Goal: Task Accomplishment & Management: Use online tool/utility

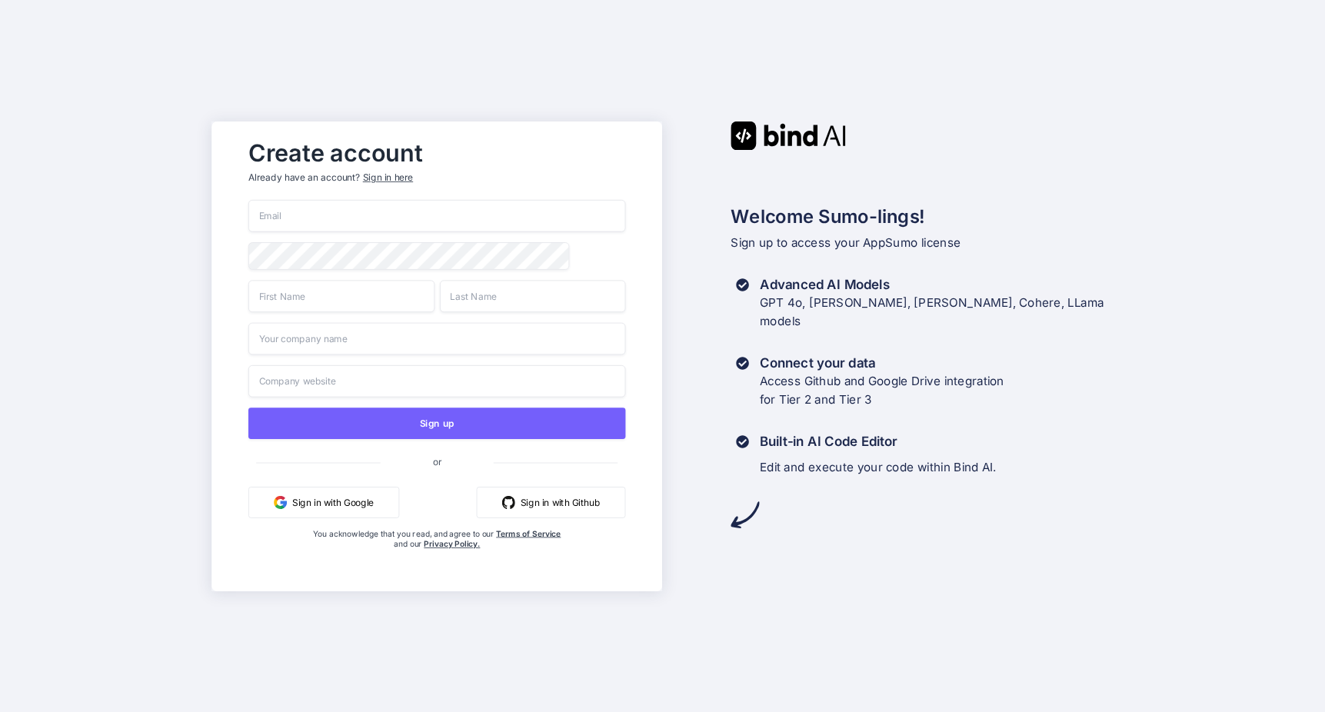
click at [395, 176] on div "Sign in here" at bounding box center [388, 177] width 50 height 13
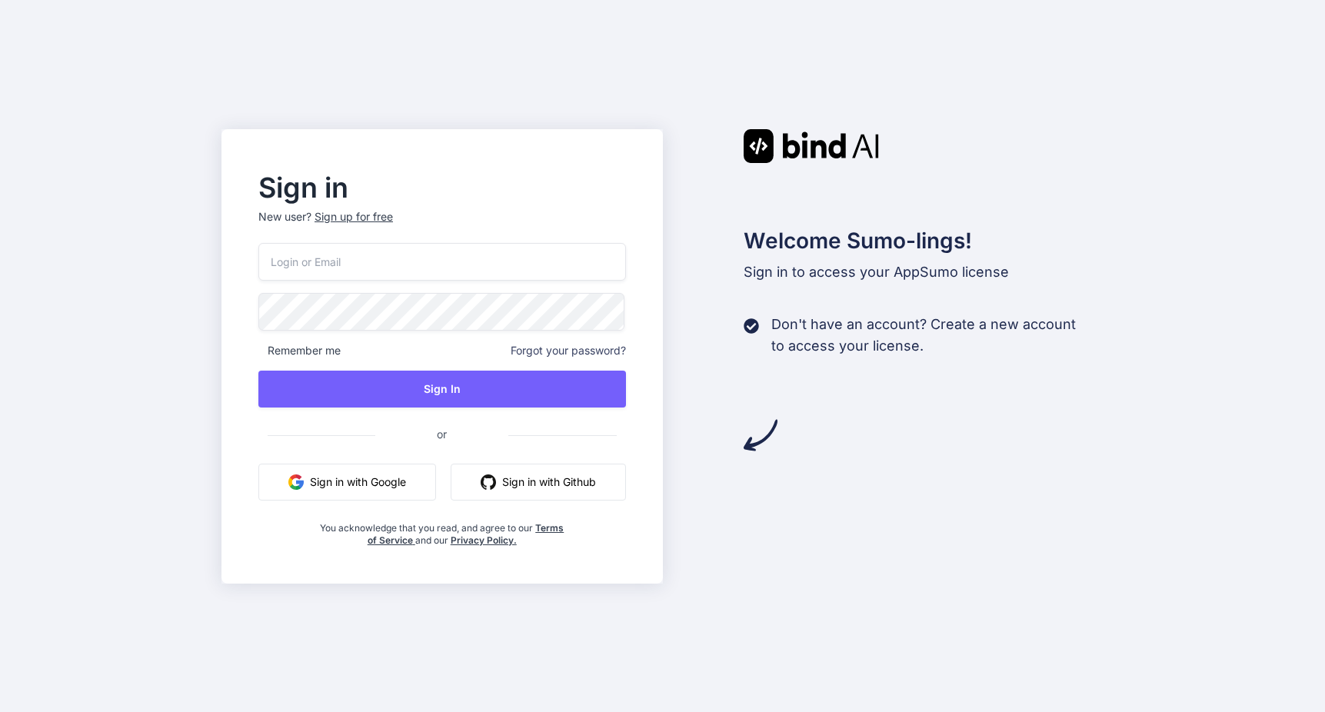
type input "[EMAIL_ADDRESS][DOMAIN_NAME]"
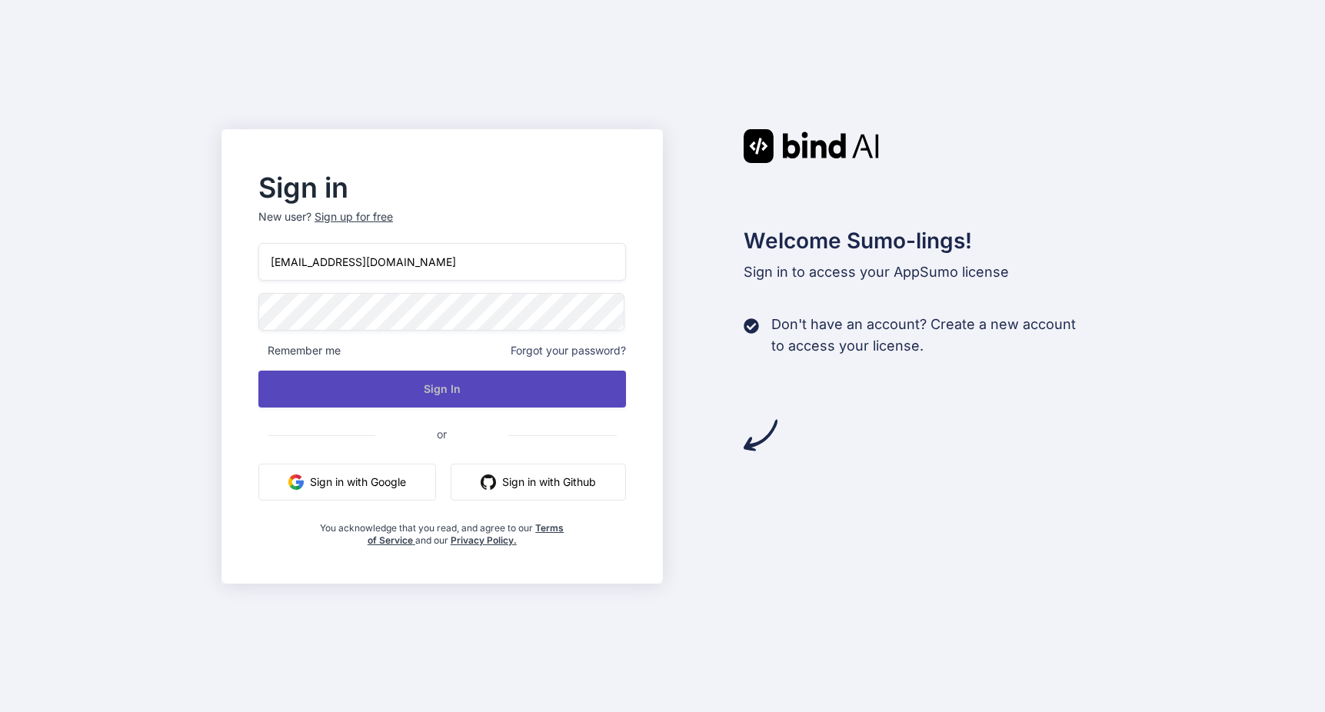
click at [341, 383] on button "Sign In" at bounding box center [442, 389] width 368 height 37
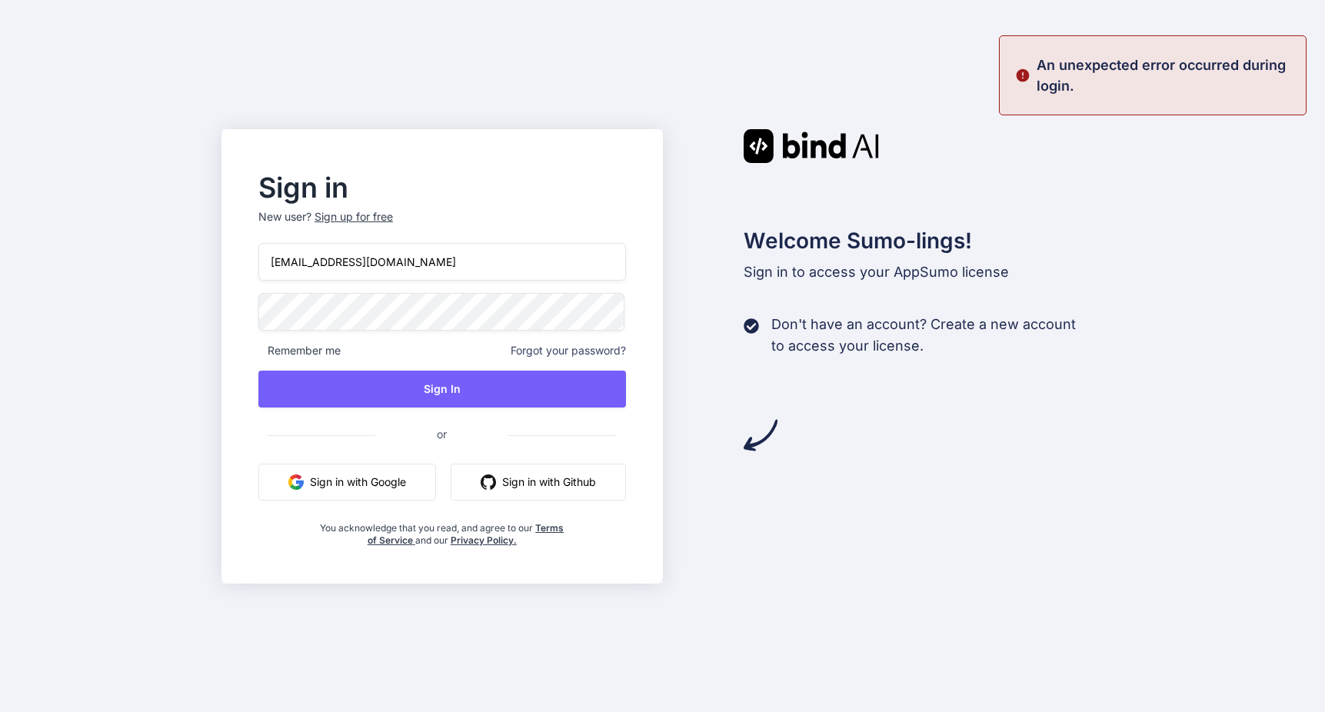
click at [348, 475] on button "Sign in with Google" at bounding box center [347, 482] width 178 height 37
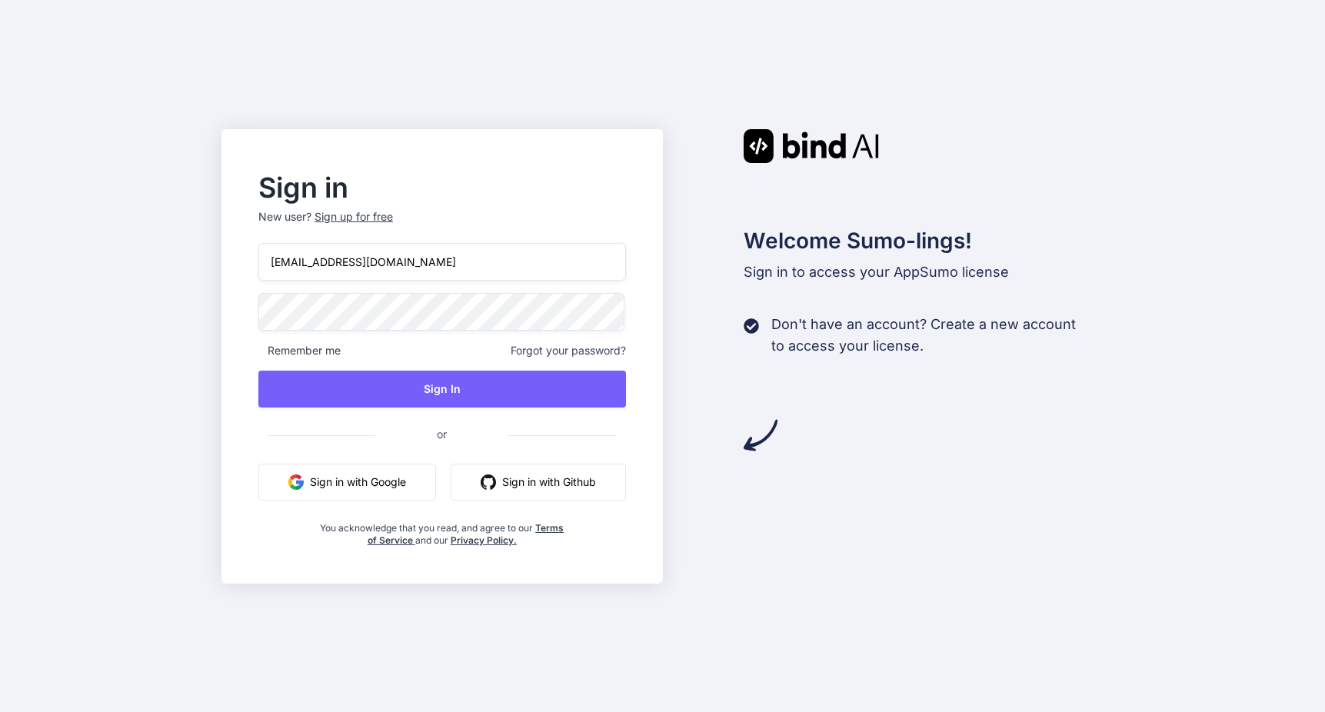
click at [348, 490] on button "Sign in with Google" at bounding box center [347, 482] width 178 height 37
click at [353, 475] on button "Sign in with Google" at bounding box center [347, 482] width 178 height 37
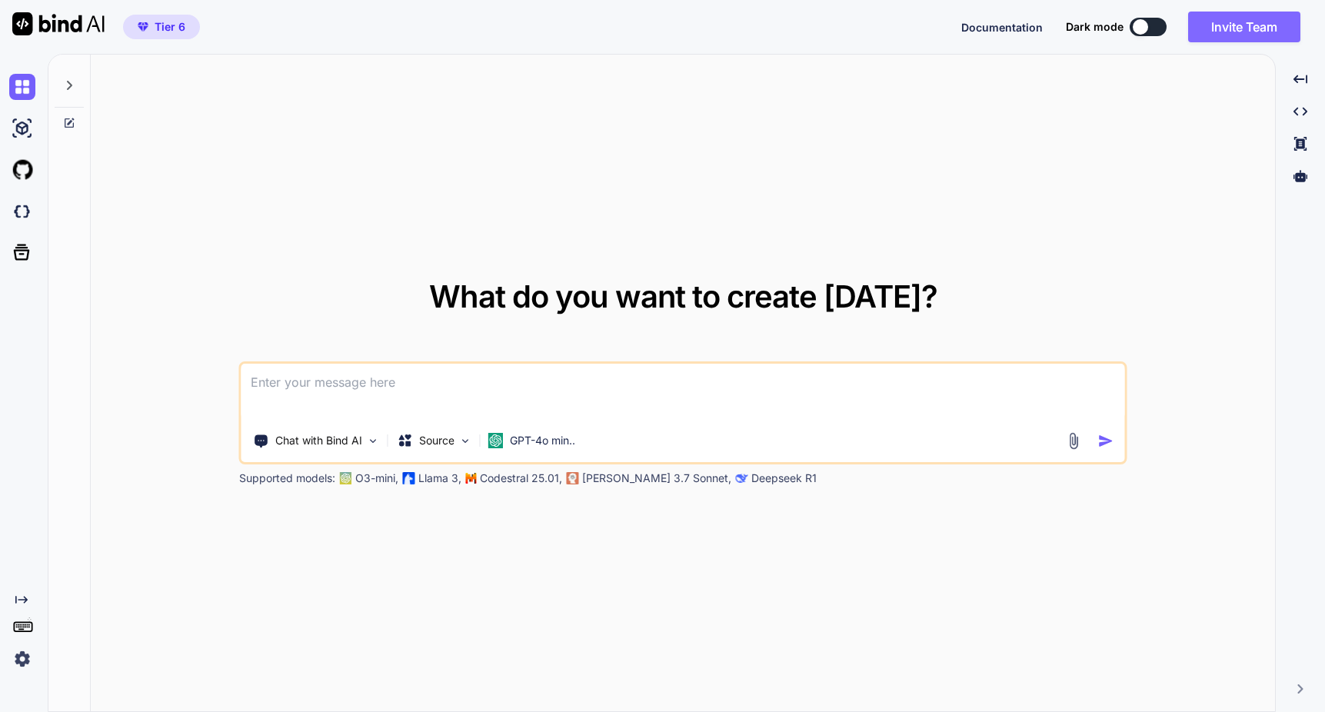
click at [1224, 28] on button "Invite Team" at bounding box center [1244, 27] width 112 height 31
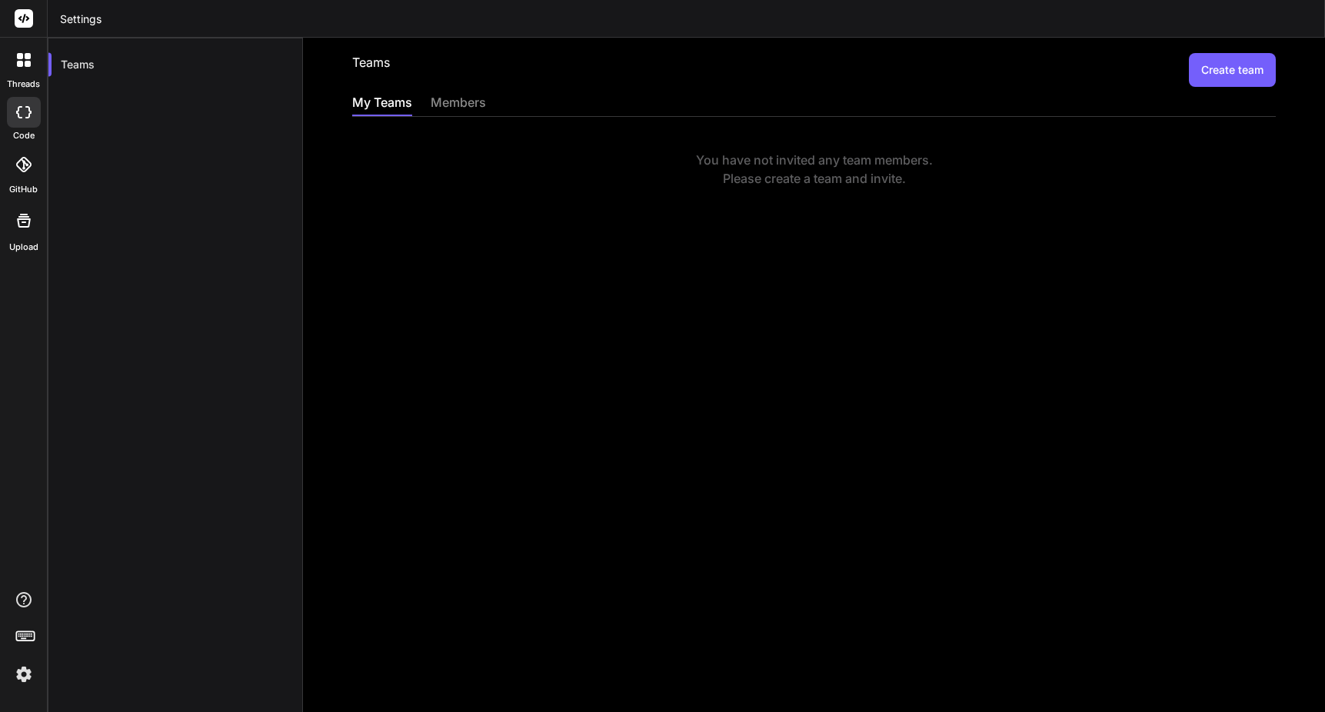
click at [469, 104] on div "members" at bounding box center [458, 104] width 55 height 22
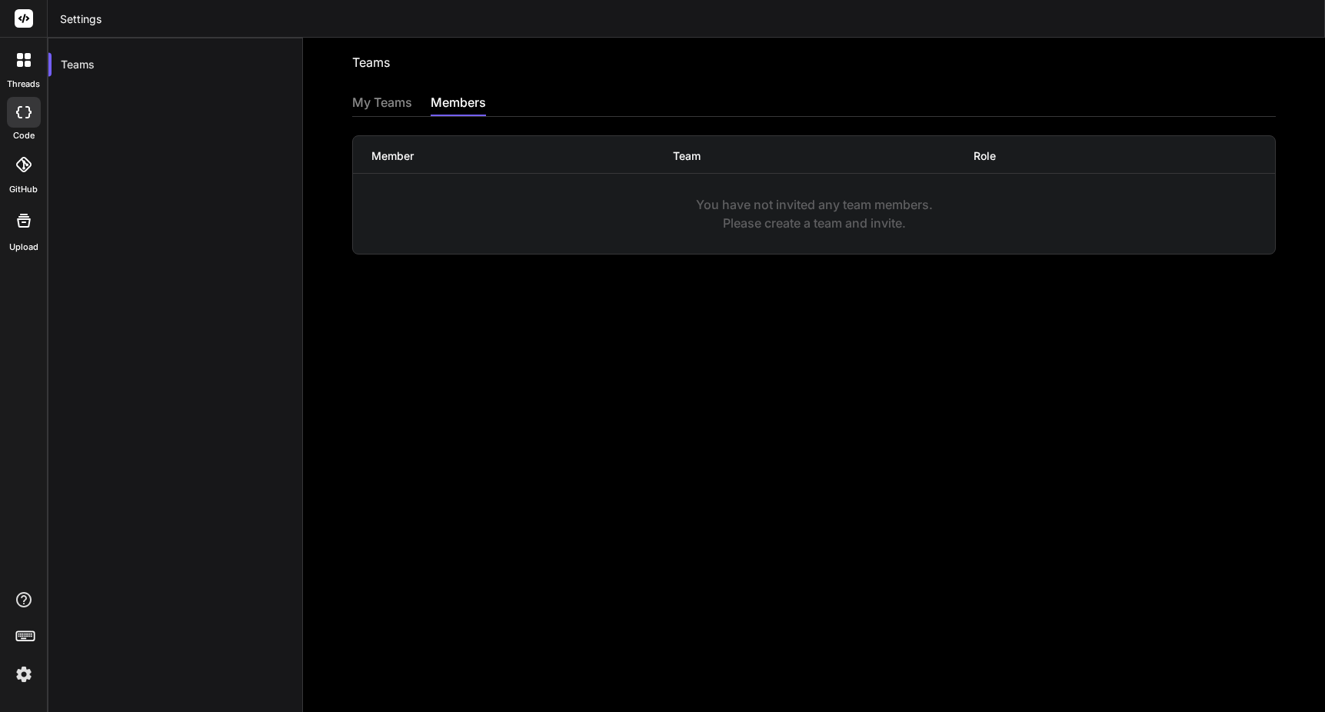
click at [393, 102] on div "My Teams" at bounding box center [382, 104] width 60 height 22
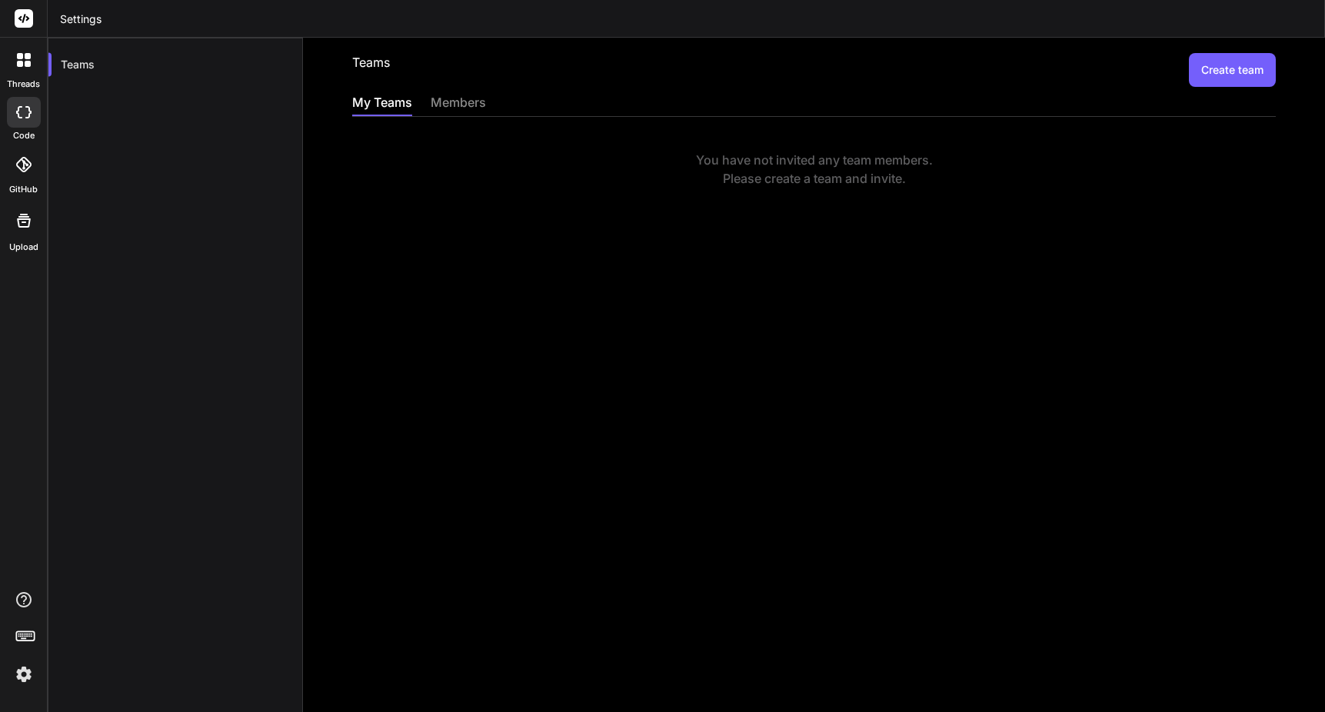
click at [23, 677] on img at bounding box center [24, 674] width 26 height 26
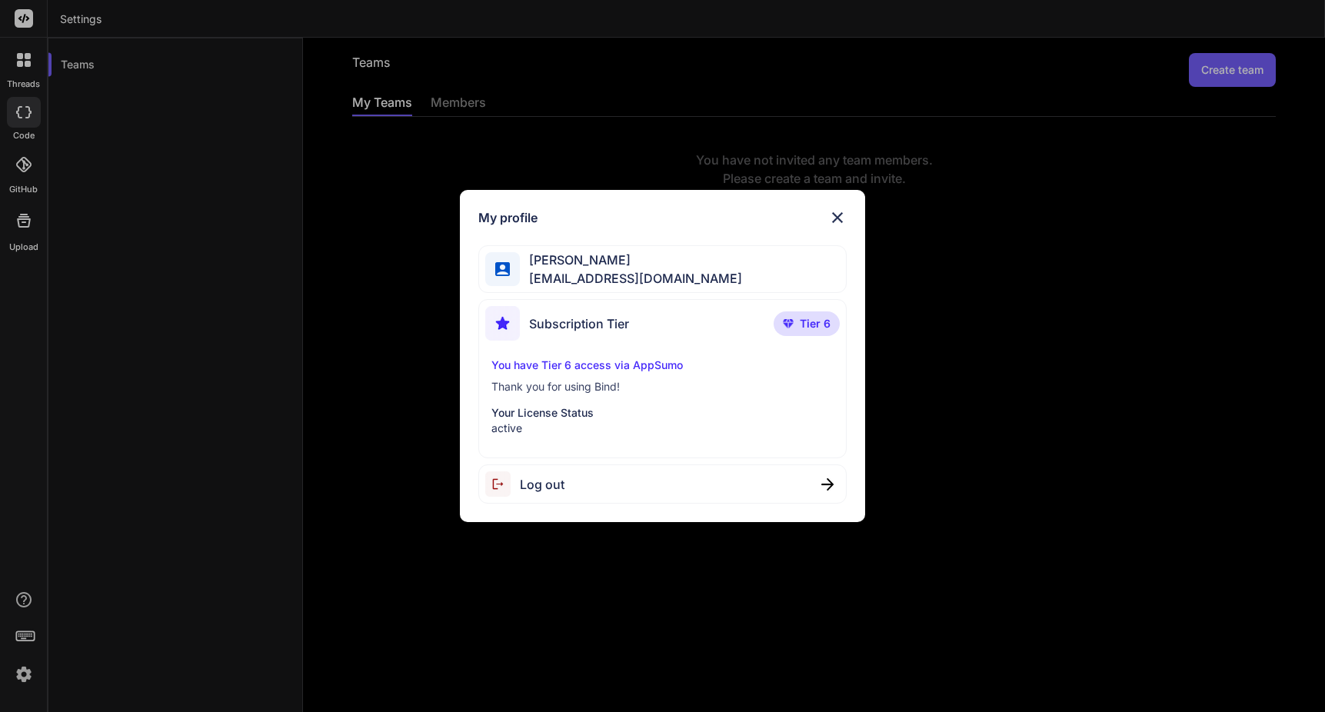
click at [606, 363] on p "You have Tier 6 access via AppSumo" at bounding box center [661, 365] width 341 height 15
click at [841, 215] on img at bounding box center [837, 217] width 18 height 18
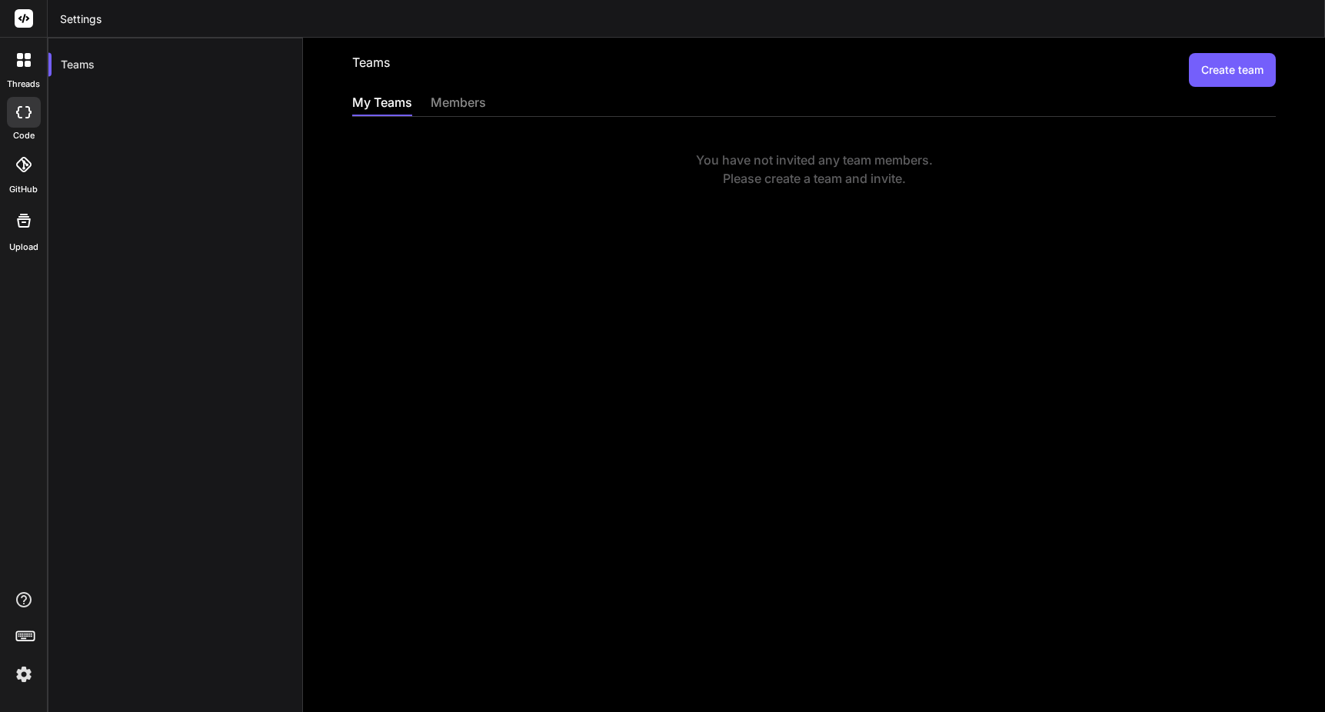
click at [35, 64] on div at bounding box center [24, 60] width 32 height 32
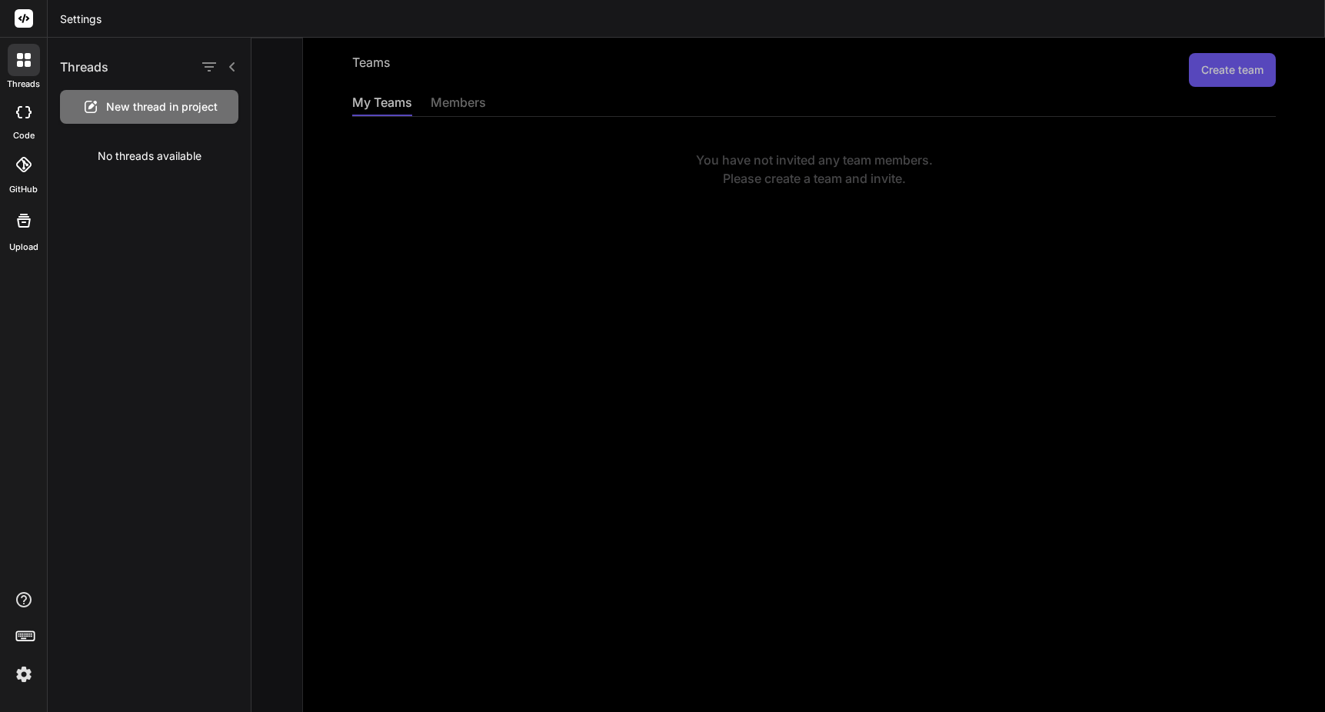
click at [22, 127] on div "code" at bounding box center [23, 117] width 47 height 52
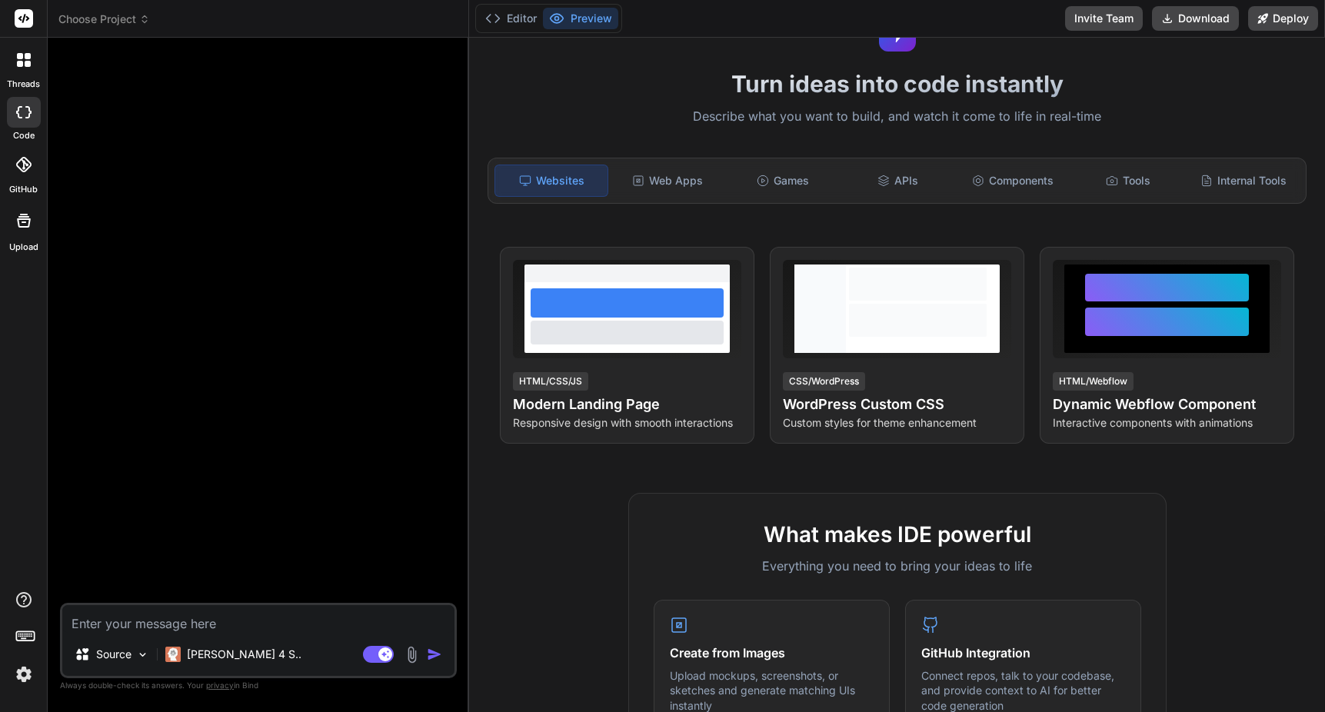
scroll to position [75, 0]
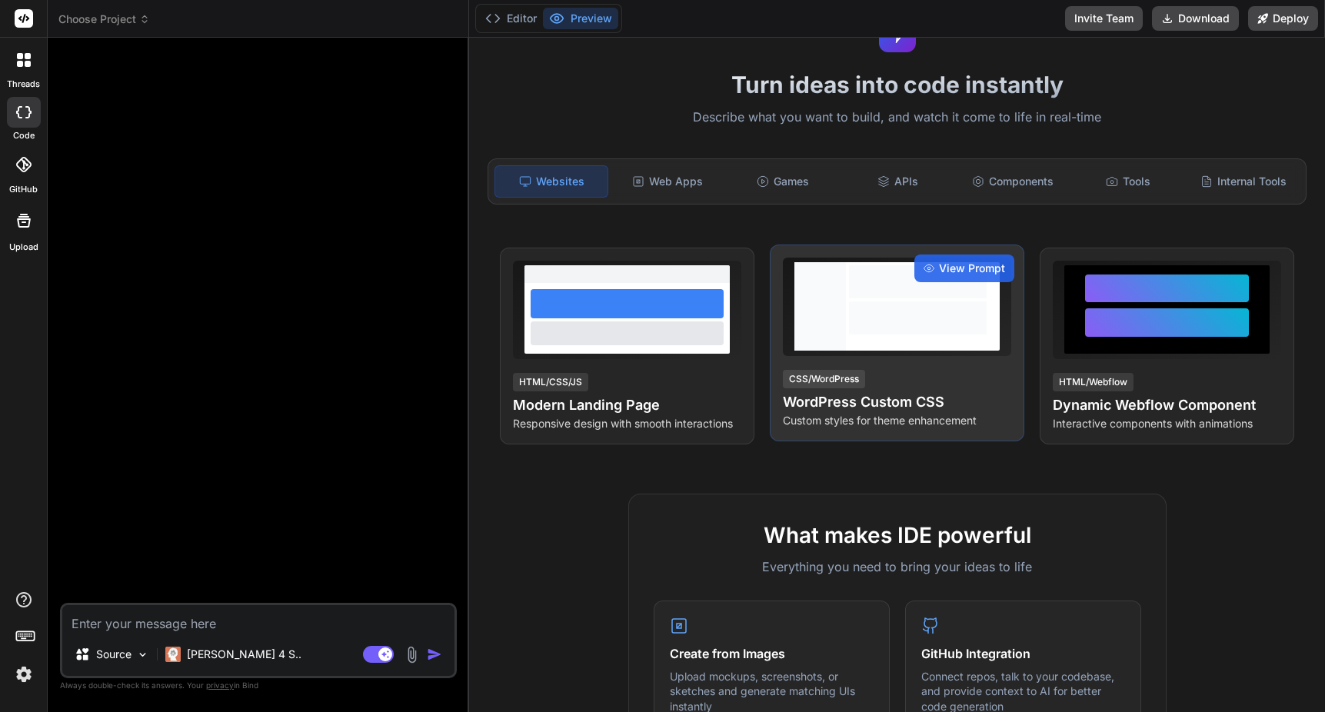
click at [881, 401] on h4 "WordPress Custom CSS" at bounding box center [897, 402] width 228 height 22
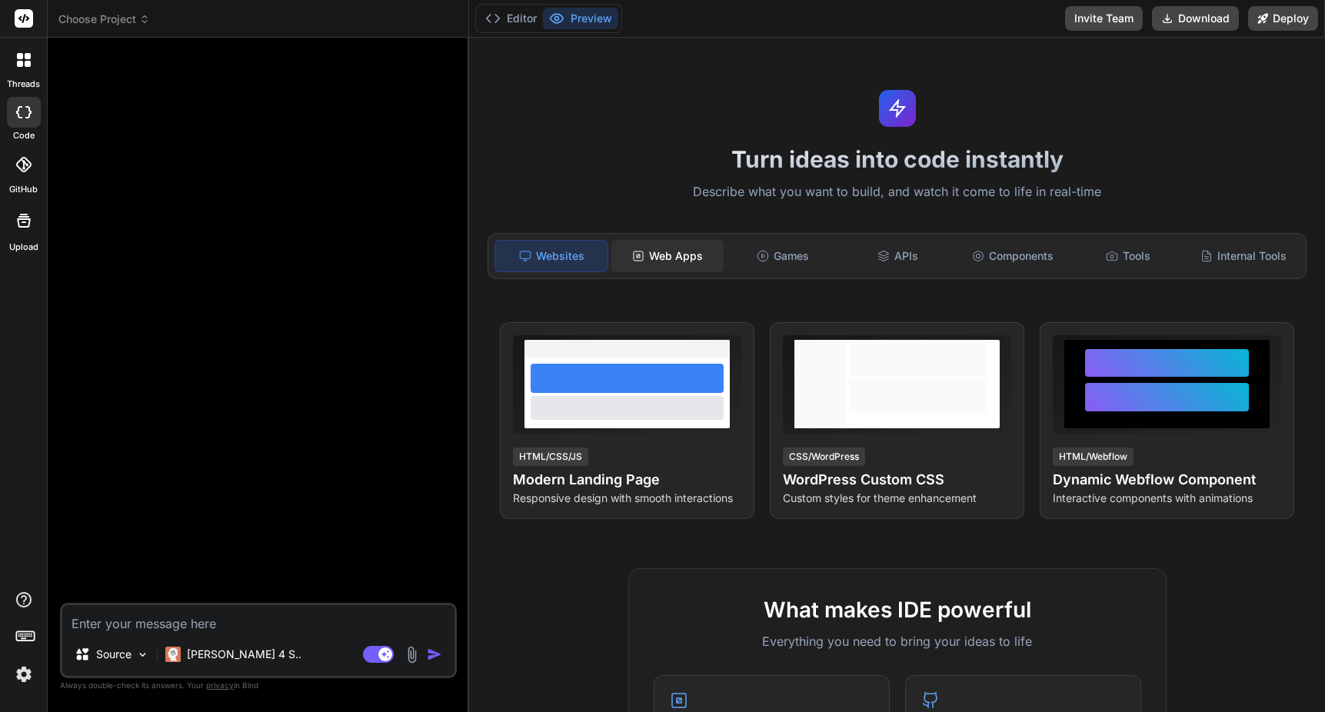
scroll to position [0, 0]
click at [694, 258] on div "Web Apps" at bounding box center [667, 256] width 112 height 32
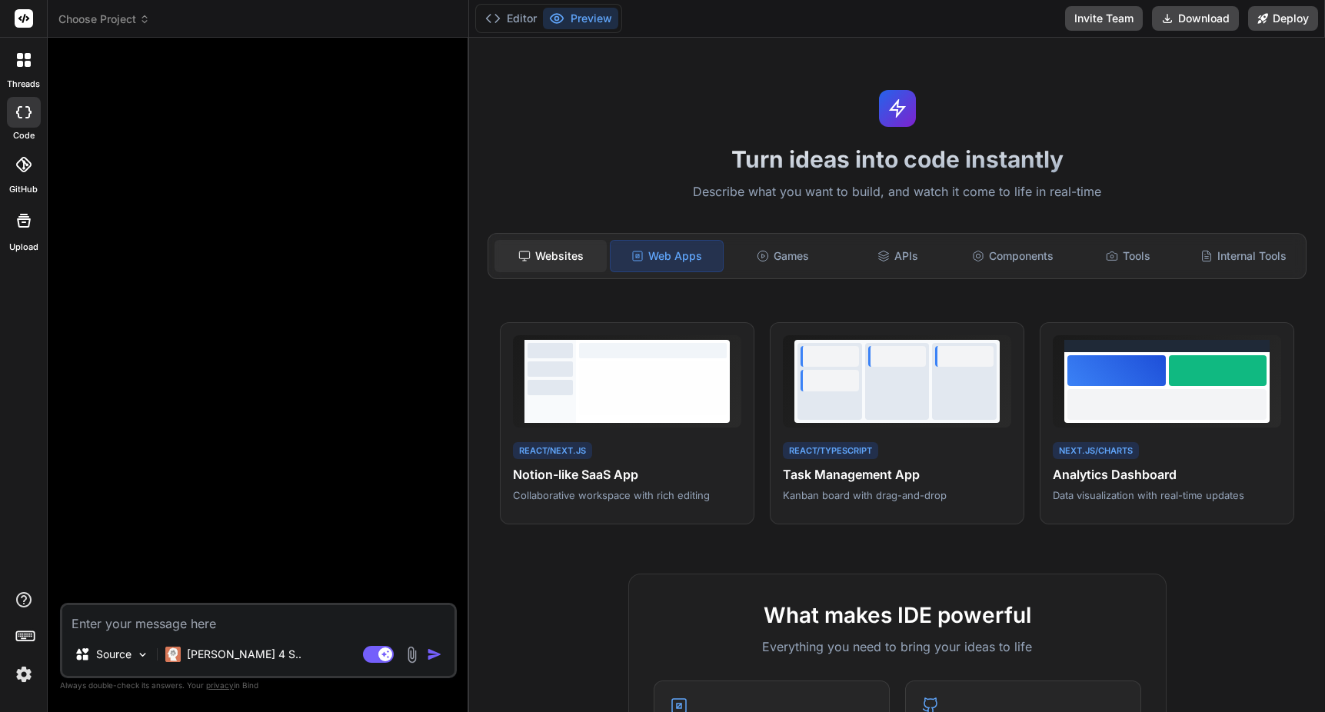
click at [566, 249] on div "Websites" at bounding box center [551, 256] width 112 height 32
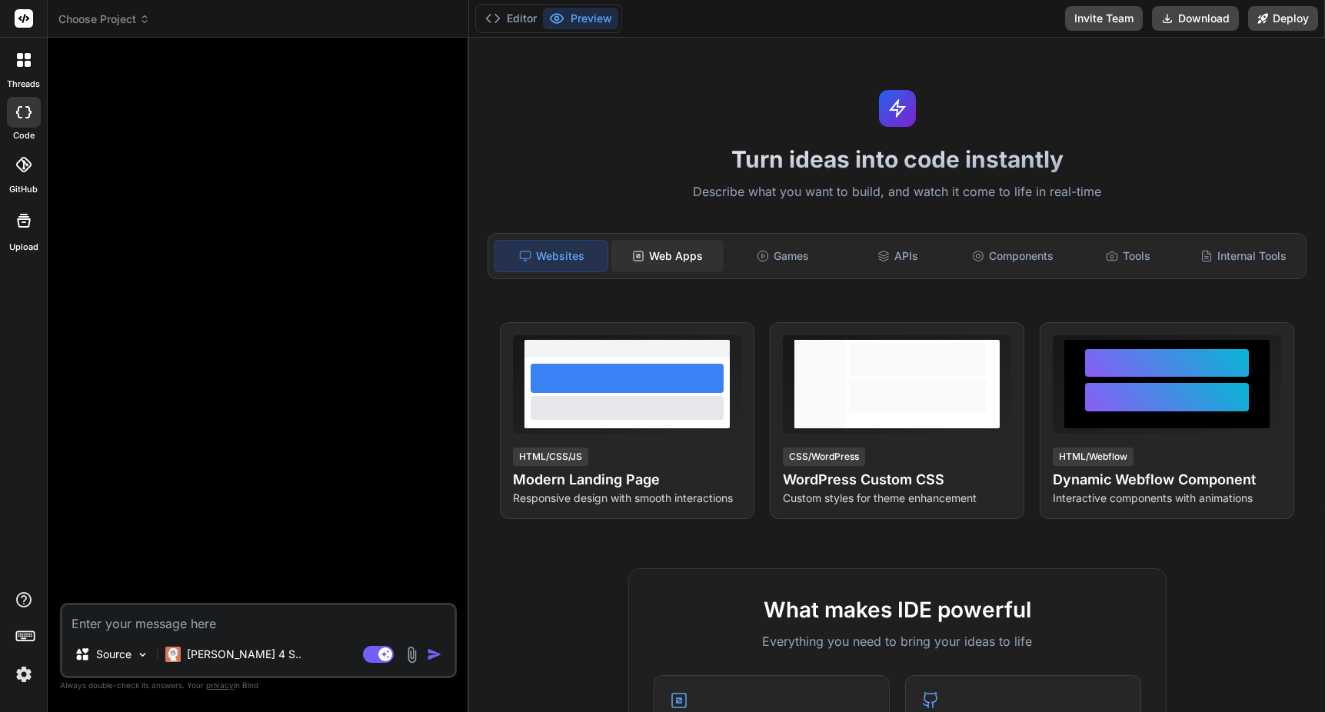
click at [666, 250] on div "Web Apps" at bounding box center [667, 256] width 112 height 32
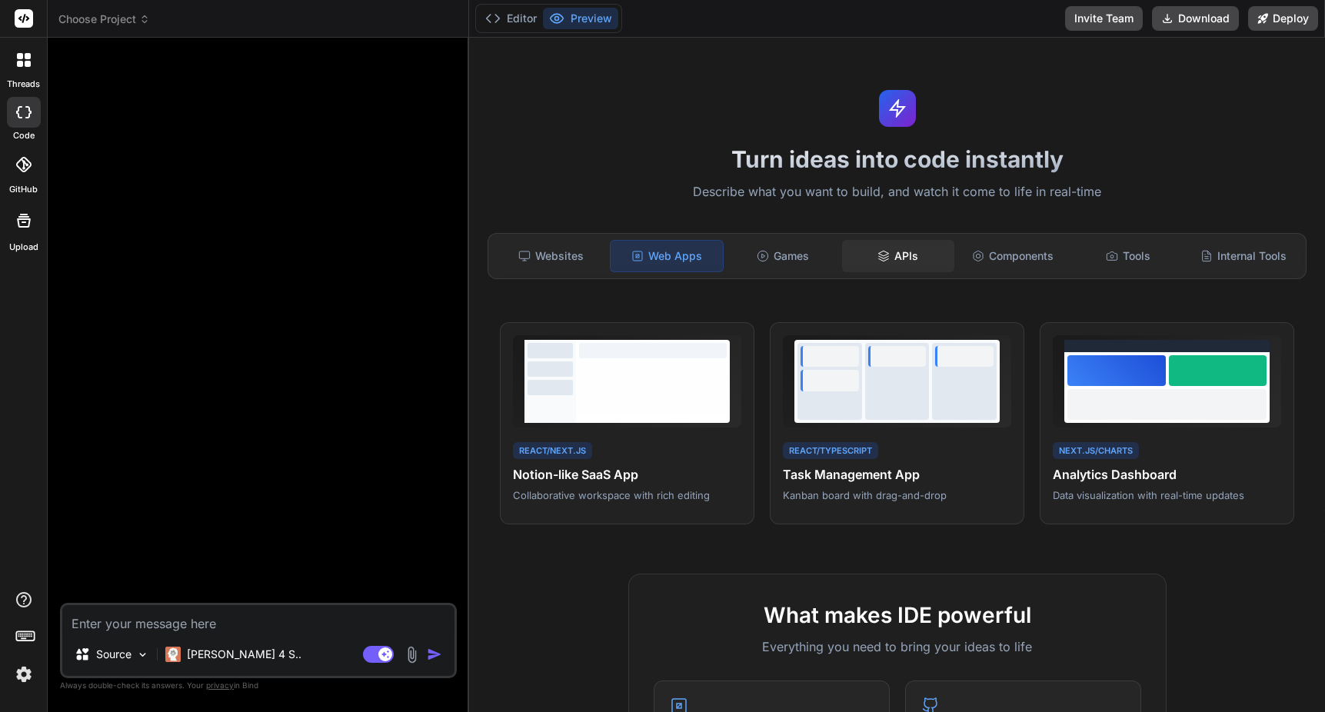
click at [904, 257] on div "APIs" at bounding box center [898, 256] width 112 height 32
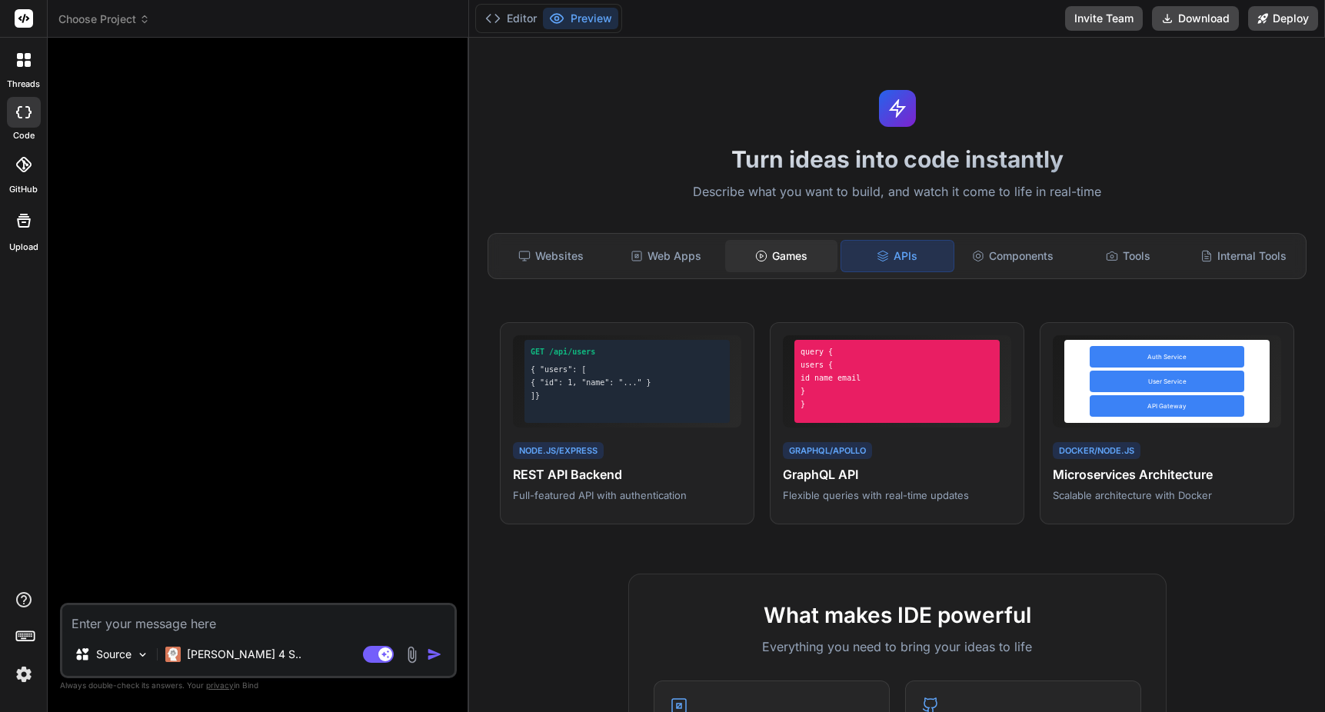
click at [809, 257] on div "Games" at bounding box center [781, 256] width 112 height 32
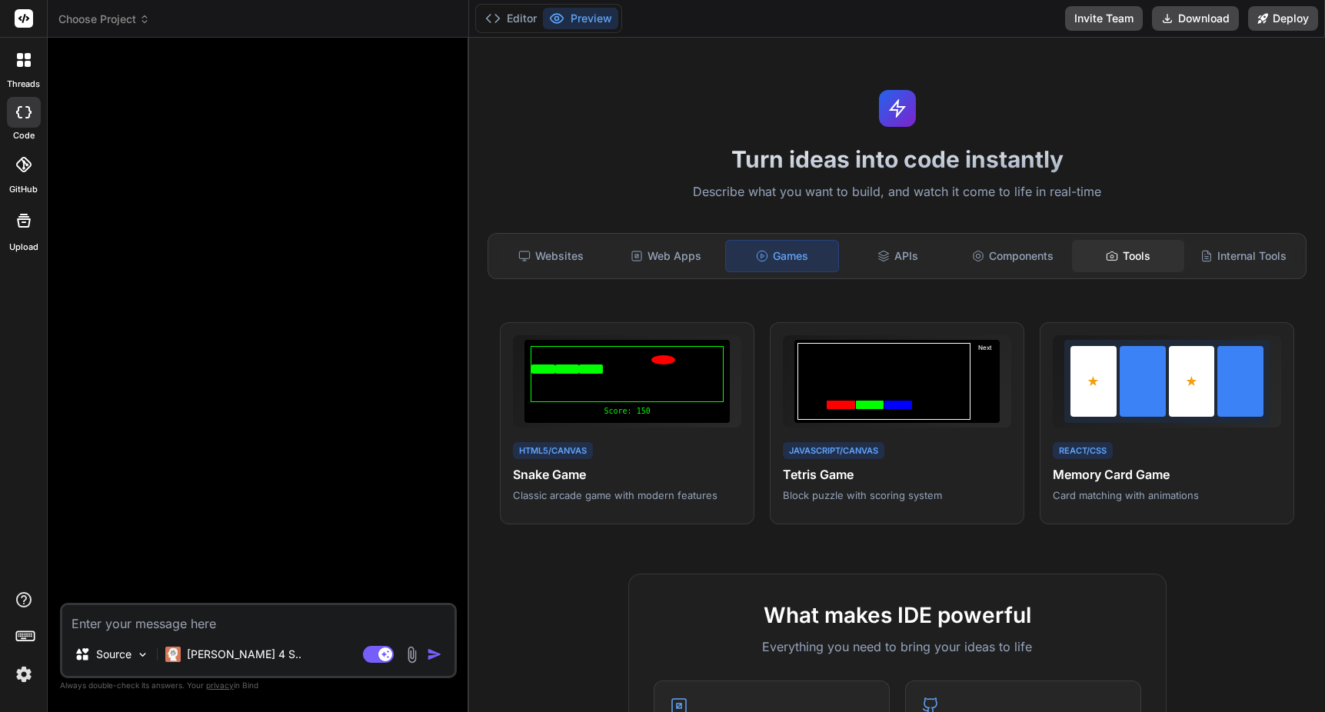
click at [1141, 260] on div "Tools" at bounding box center [1128, 256] width 112 height 32
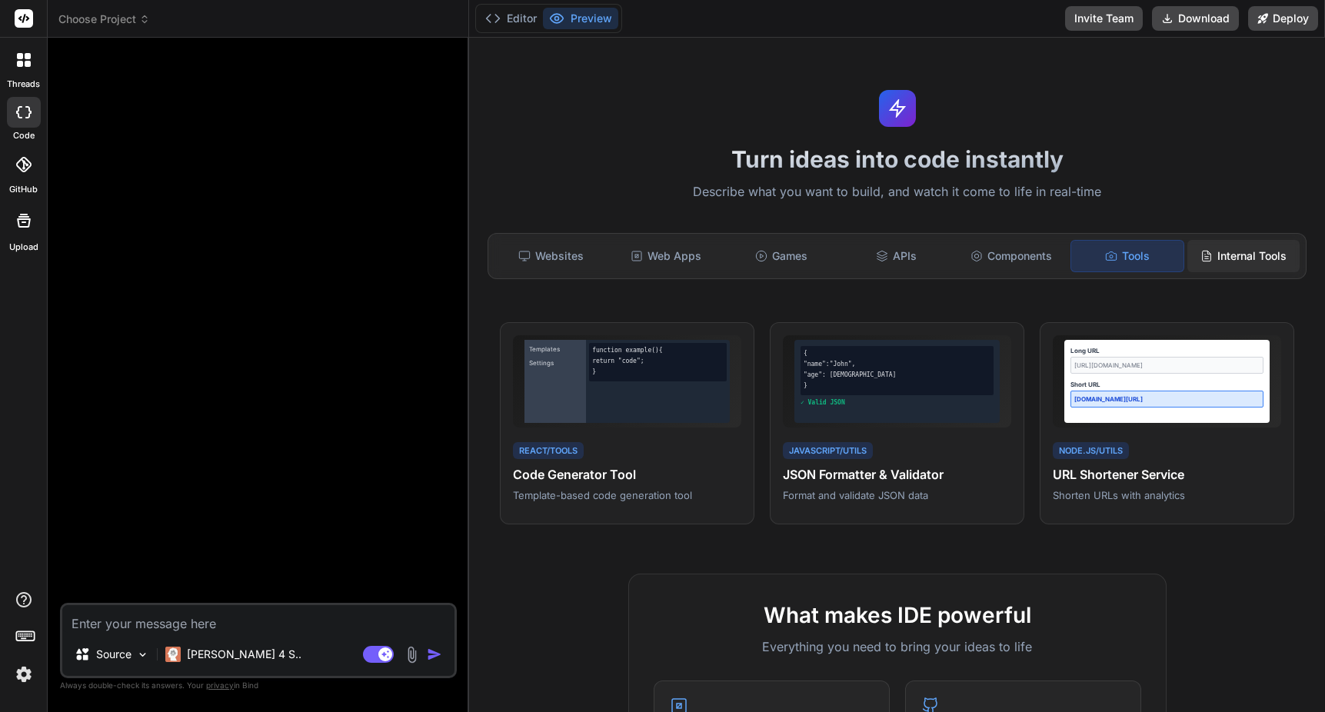
click at [1233, 255] on div "Internal Tools" at bounding box center [1243, 256] width 112 height 32
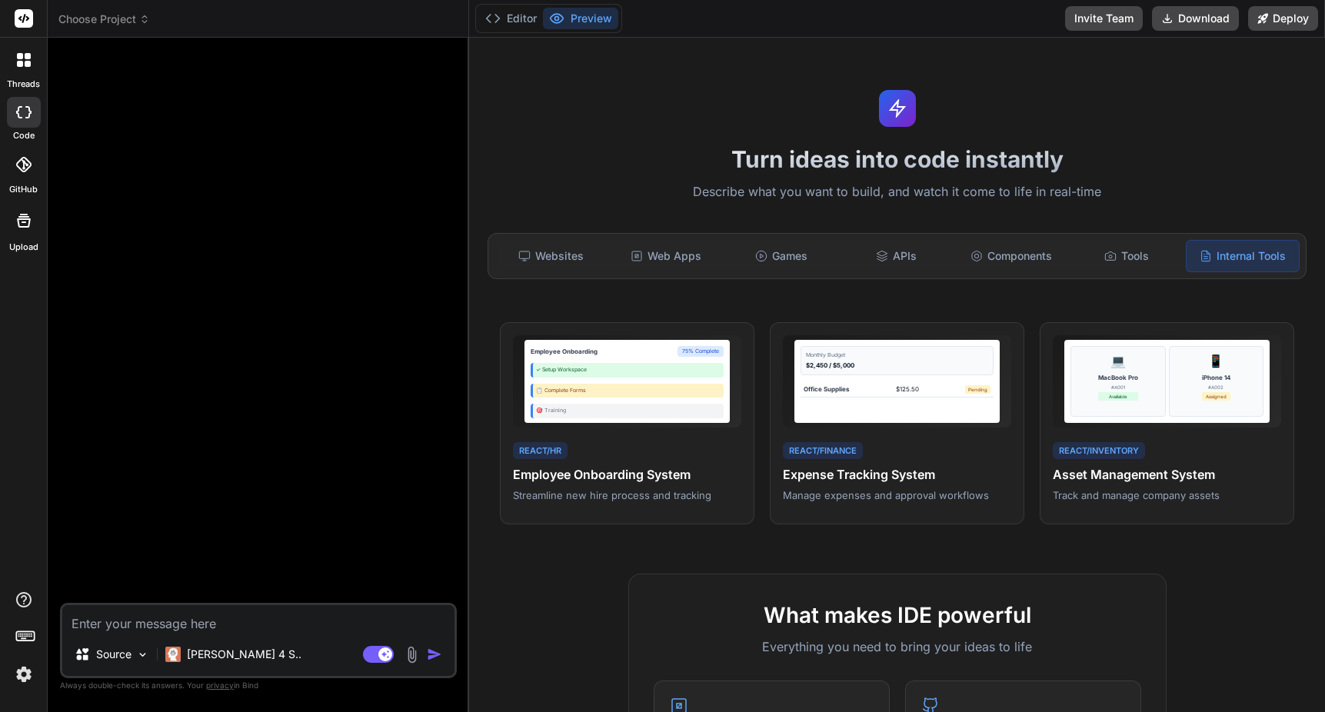
click at [28, 172] on div at bounding box center [24, 165] width 34 height 34
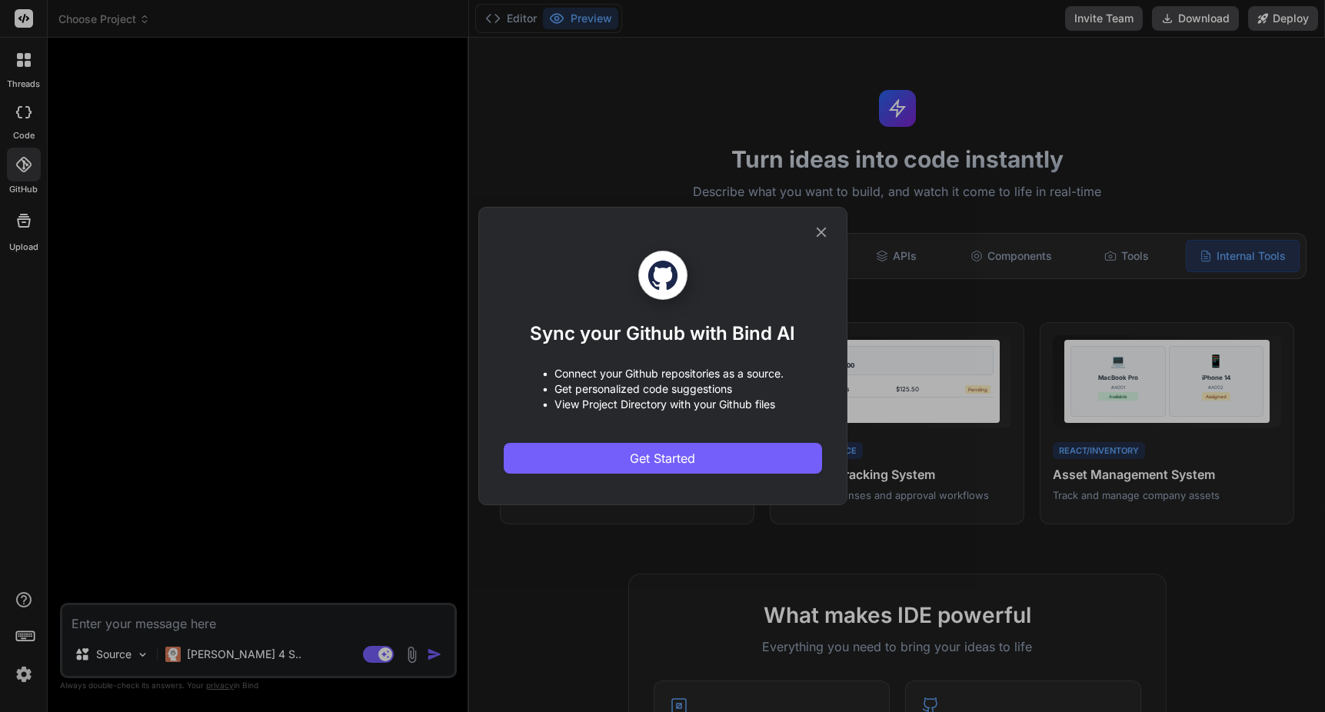
click at [26, 18] on div "Sync your Github with Bind AI • Connect your Github repositories as a source. •…" at bounding box center [662, 356] width 1325 height 712
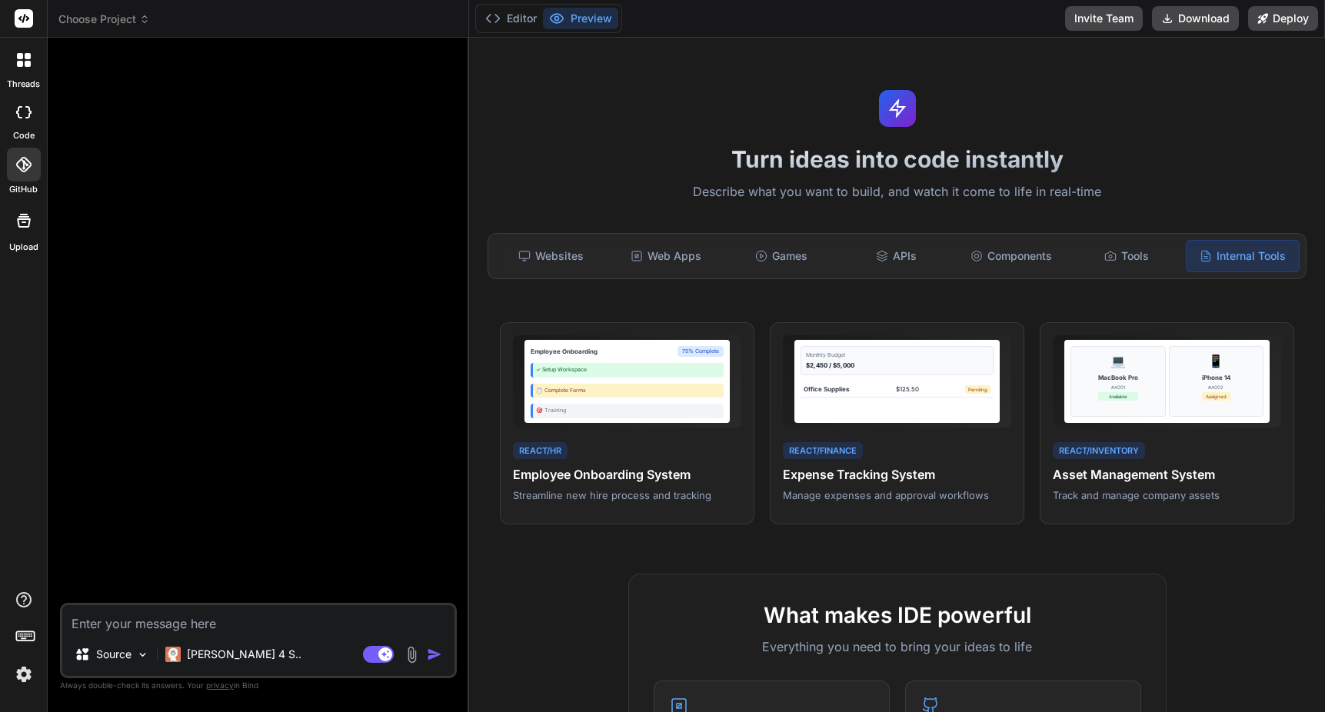
click at [26, 18] on rect at bounding box center [24, 18] width 18 height 18
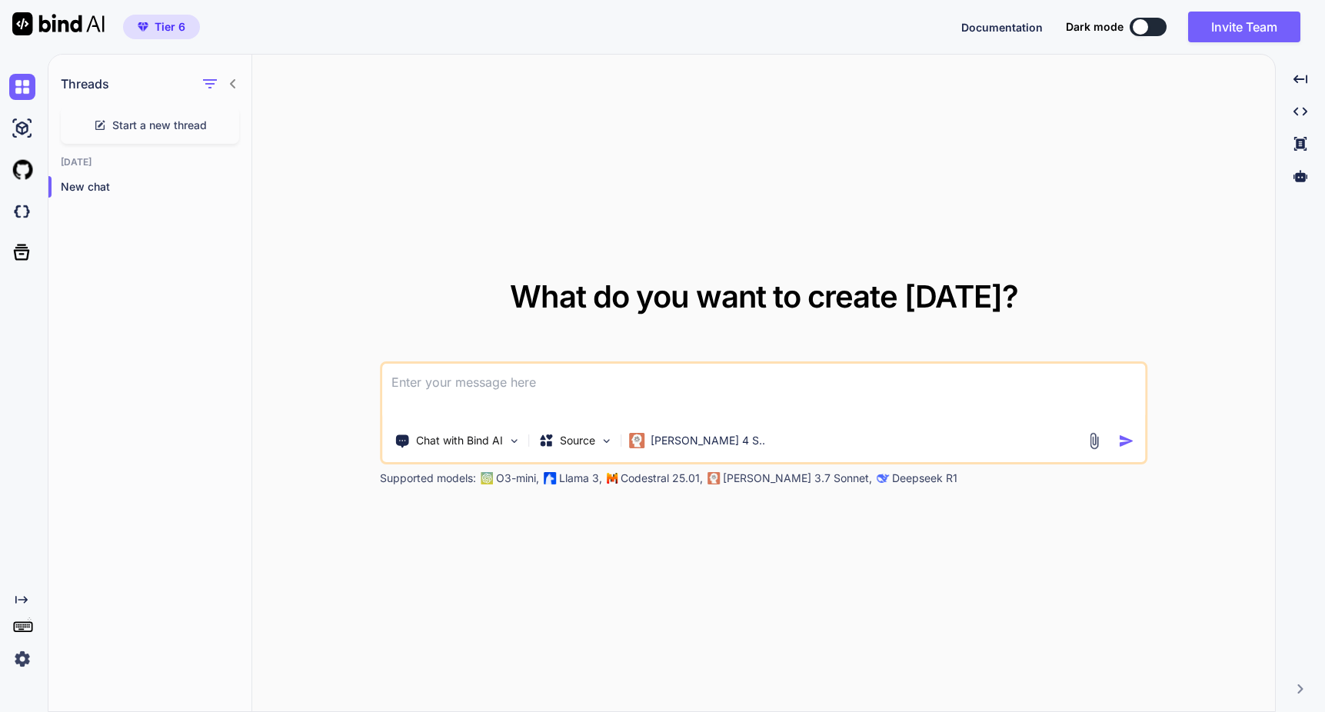
click at [1152, 29] on button at bounding box center [1148, 27] width 37 height 18
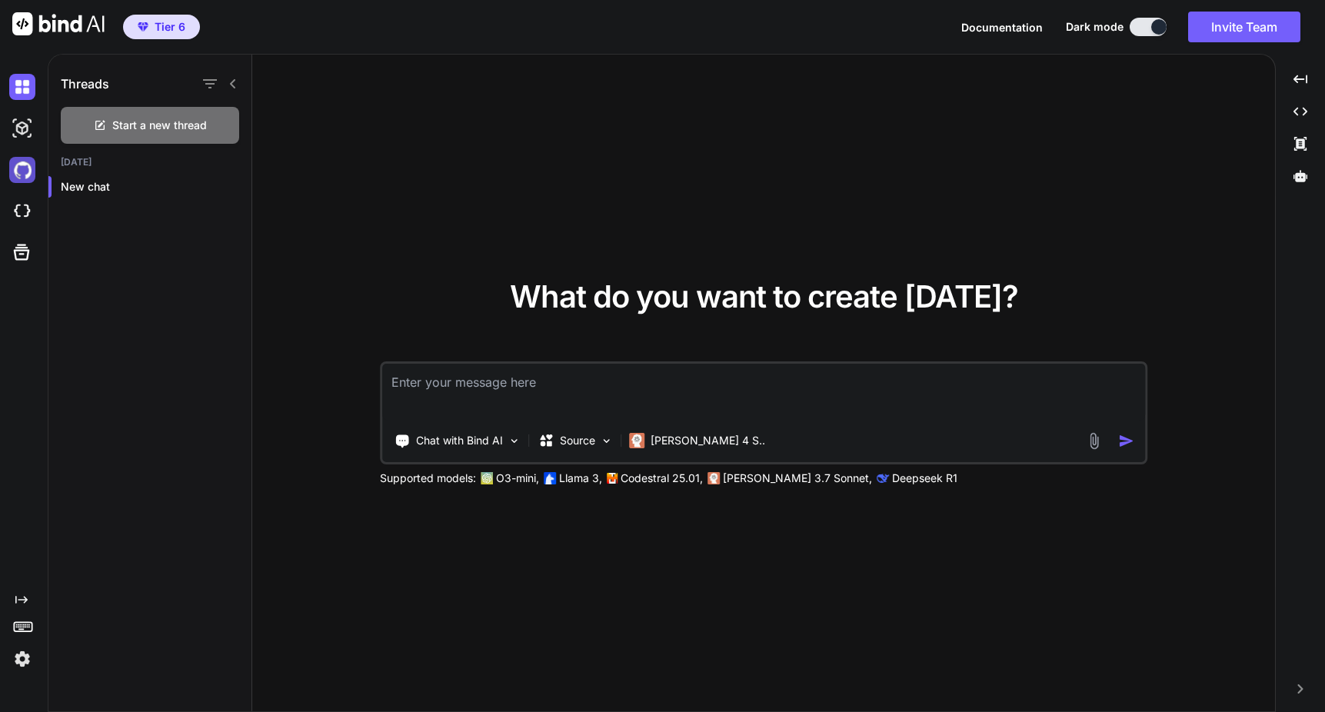
click at [22, 174] on img at bounding box center [22, 170] width 26 height 26
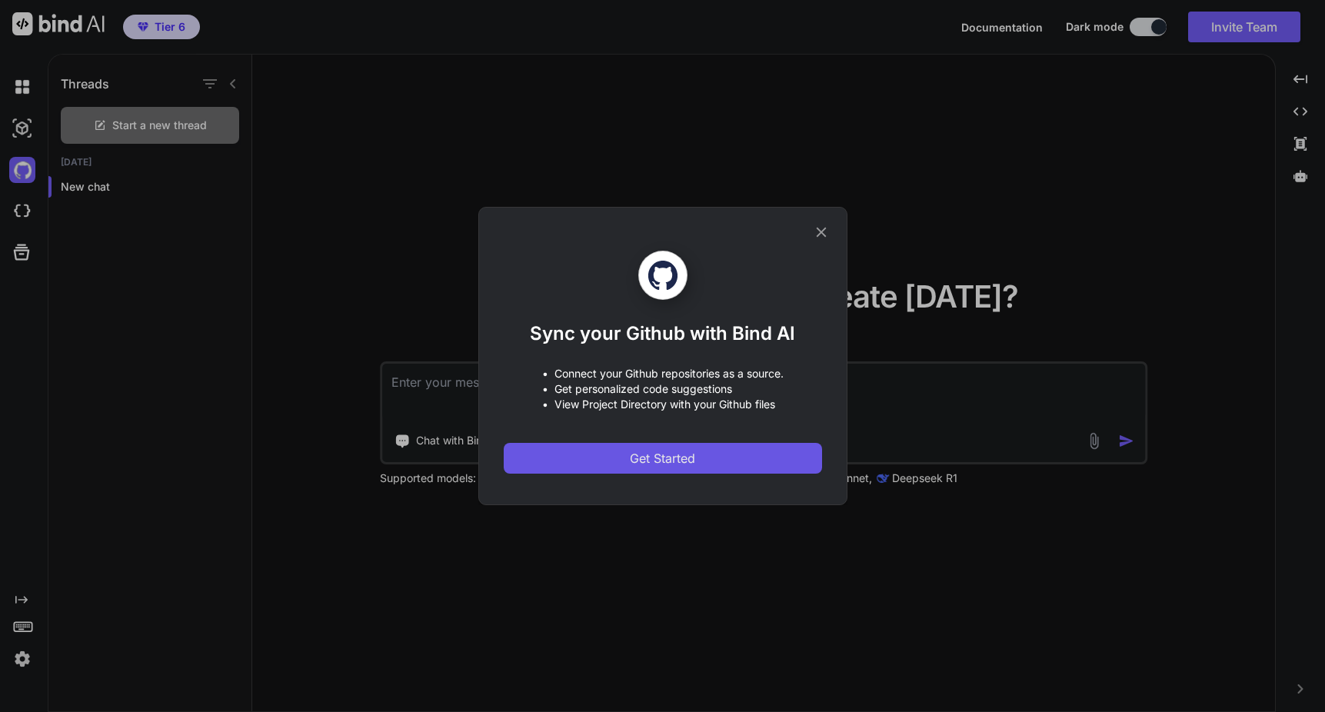
click at [638, 461] on span "Get Started" at bounding box center [662, 458] width 65 height 18
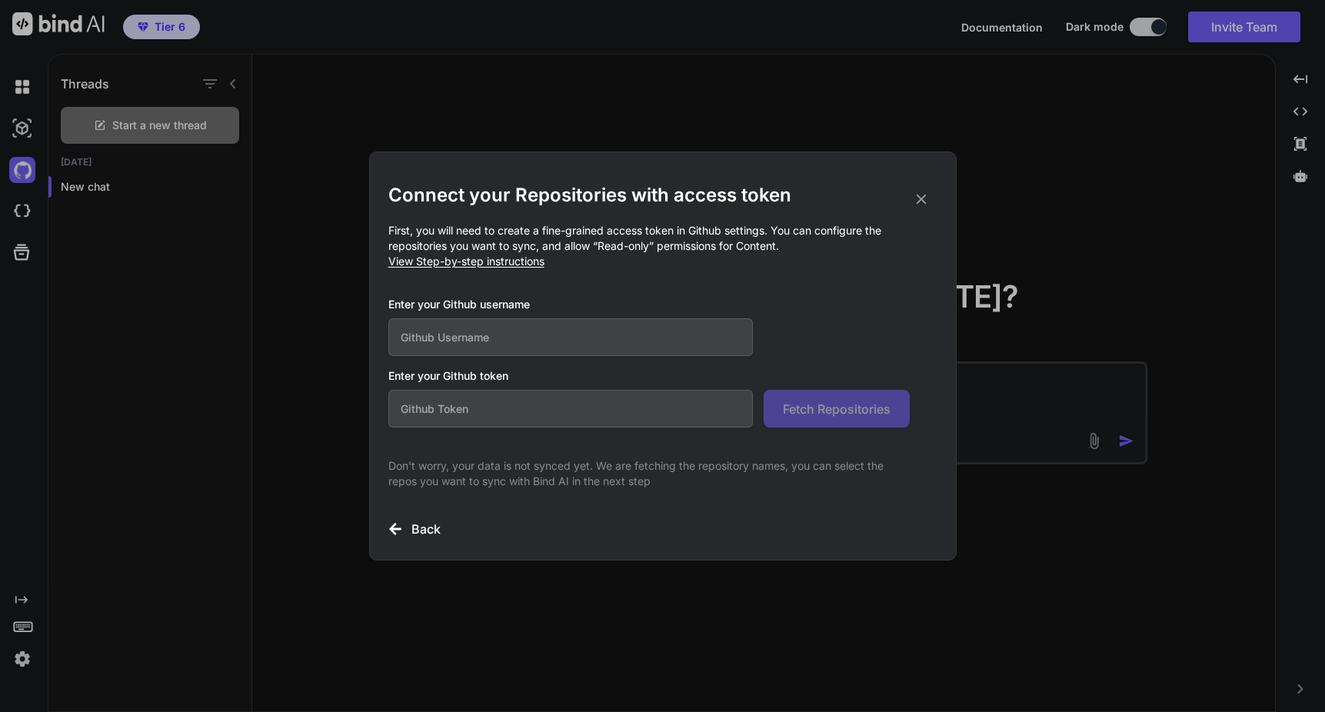
click at [498, 344] on input "text" at bounding box center [570, 337] width 365 height 38
click at [469, 338] on input "text" at bounding box center [570, 337] width 365 height 38
click at [478, 408] on input "text" at bounding box center [570, 409] width 365 height 38
click at [452, 340] on input "tandrews" at bounding box center [570, 337] width 365 height 38
type input "tanenandrews"
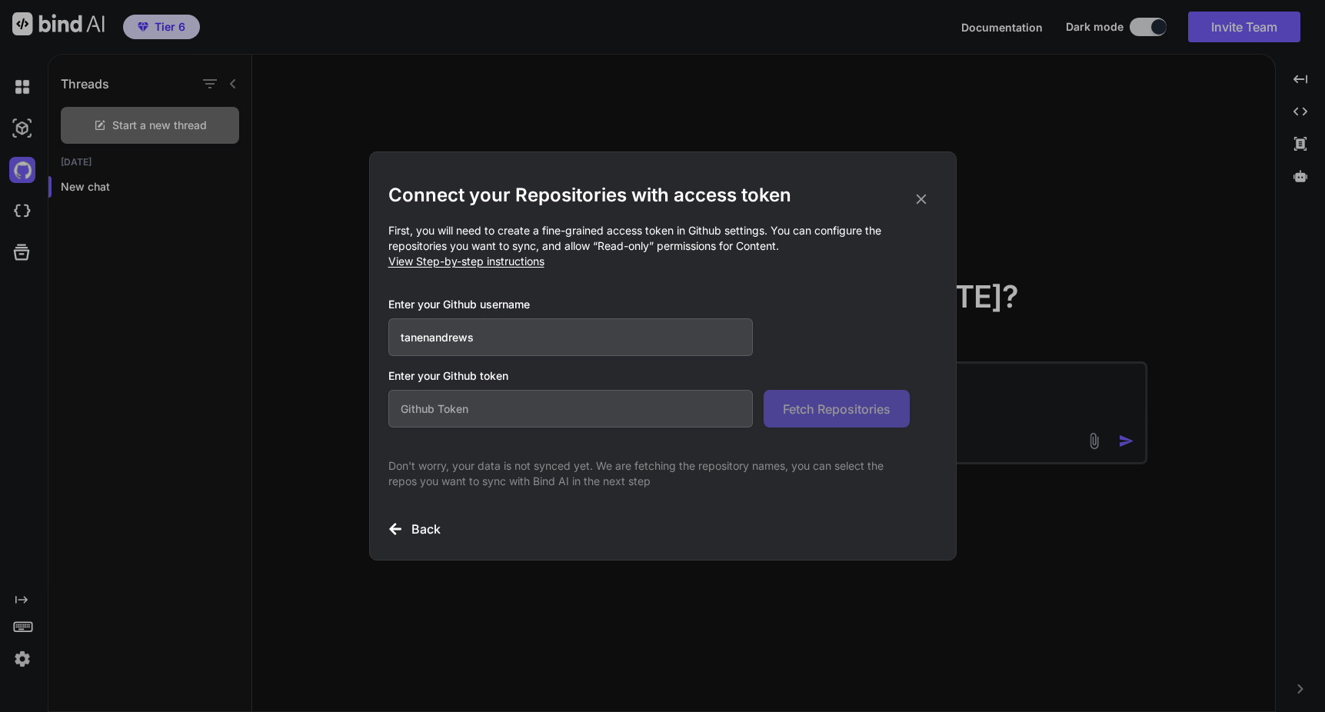
click at [837, 323] on div "Enter your Github username [PERSON_NAME]" at bounding box center [648, 326] width 521 height 59
click at [527, 261] on span "View Step-by-step instructions" at bounding box center [466, 261] width 156 height 13
click at [452, 417] on input "text" at bounding box center [570, 409] width 365 height 38
paste input "github_pat_11BOF7FWY0t8YB1XfMhNCG_ComzwB51wiz7TsxM8rwOYR8Q2uBQiOXgyBfFZ6LQeWc45…"
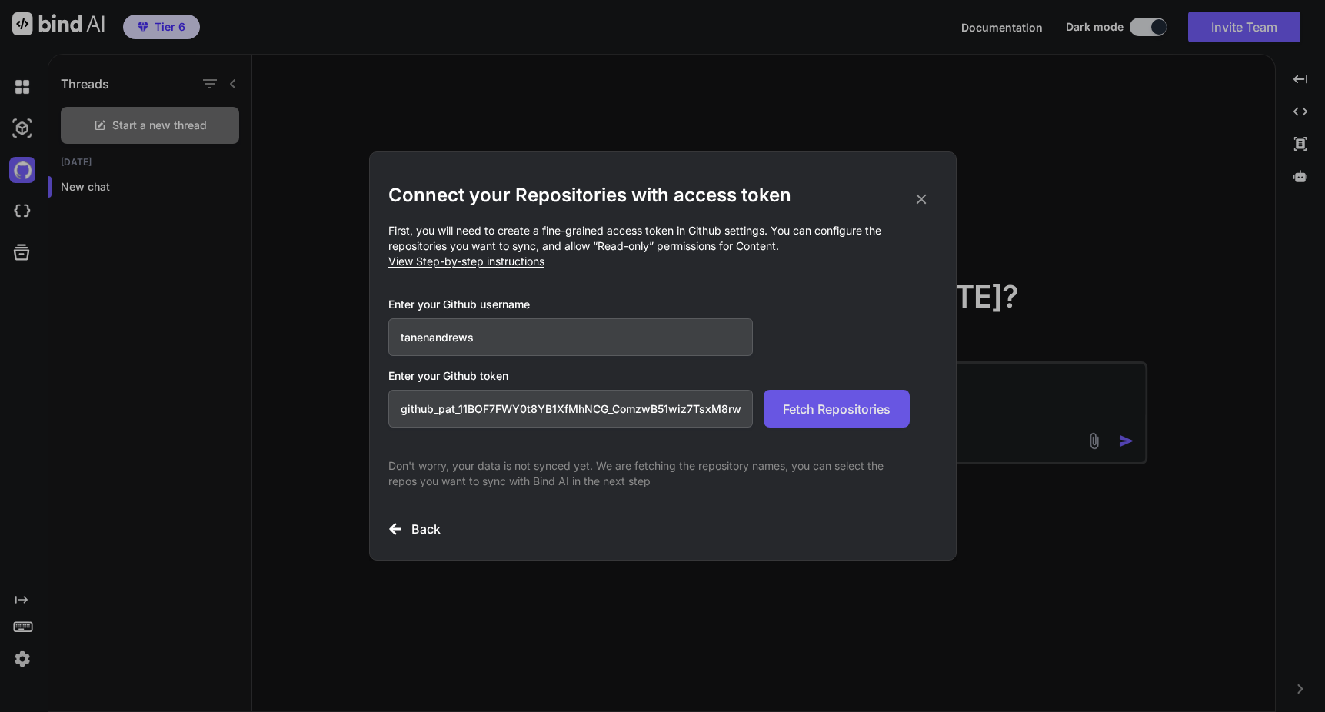
type input "github_pat_11BOF7FWY0t8YB1XfMhNCG_ComzwB51wiz7TsxM8rwOYR8Q2uBQiOXgyBfFZ6LQeWc45…"
click at [817, 408] on span "Fetch Repositories" at bounding box center [837, 409] width 108 height 18
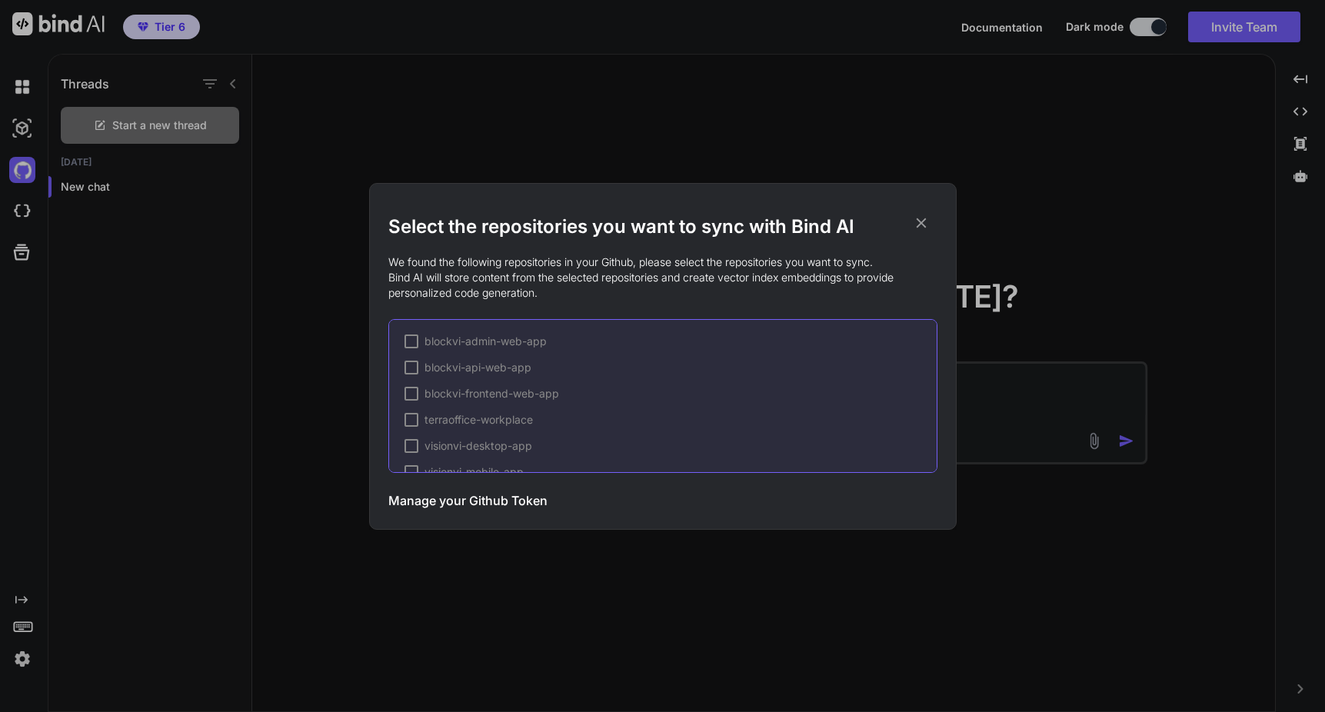
click at [415, 343] on div at bounding box center [412, 342] width 14 height 14
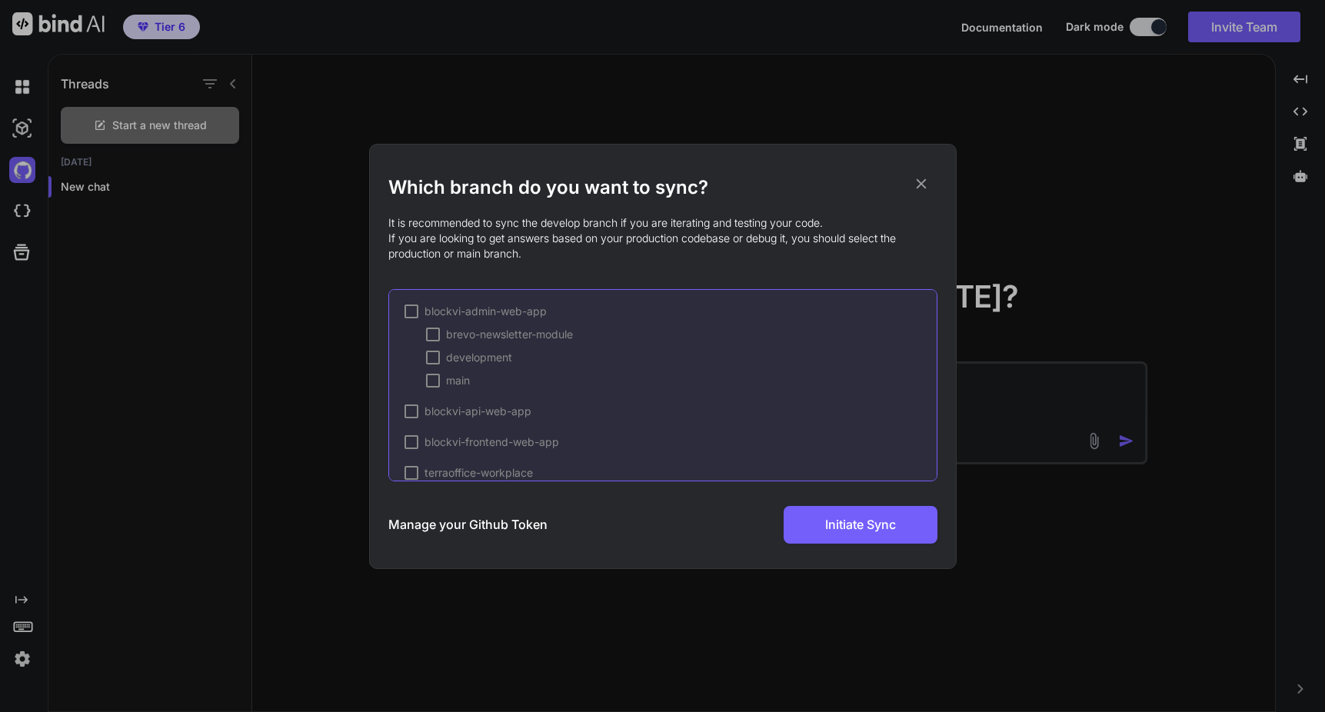
click at [411, 314] on div at bounding box center [412, 312] width 14 height 14
click at [415, 344] on div at bounding box center [412, 342] width 14 height 14
click at [428, 362] on div at bounding box center [433, 365] width 14 height 14
click at [432, 385] on div at bounding box center [433, 388] width 14 height 14
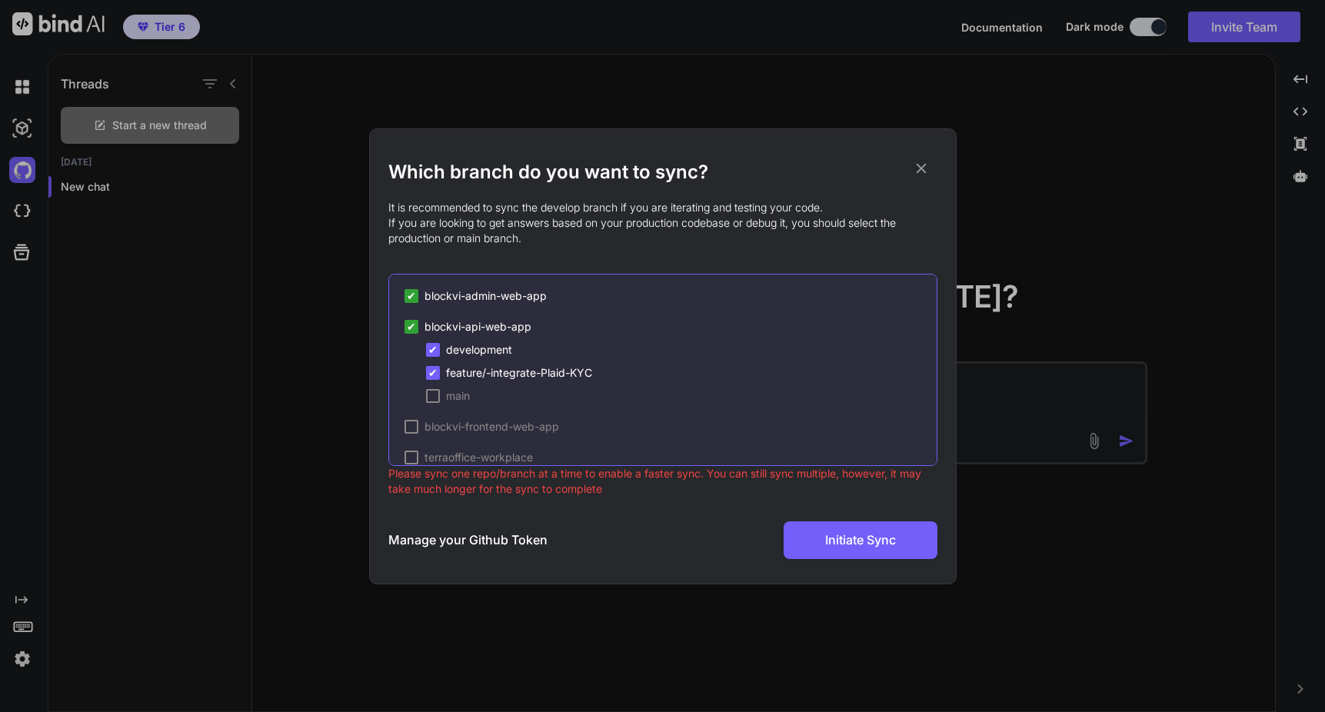
click at [411, 326] on span "✔" at bounding box center [411, 326] width 9 height 15
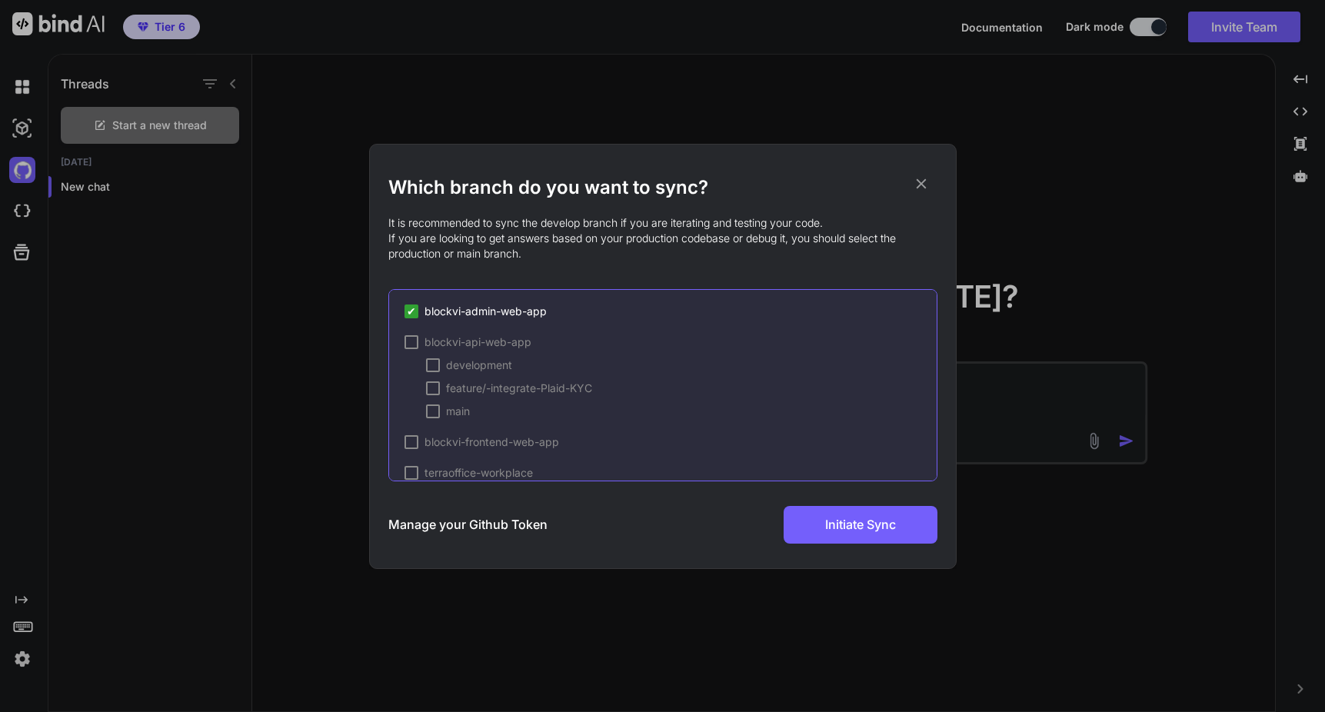
click at [411, 314] on span "✔" at bounding box center [411, 311] width 9 height 15
click at [414, 438] on div at bounding box center [412, 442] width 14 height 14
click at [436, 354] on div at bounding box center [433, 356] width 14 height 14
click at [434, 381] on div at bounding box center [433, 379] width 14 height 14
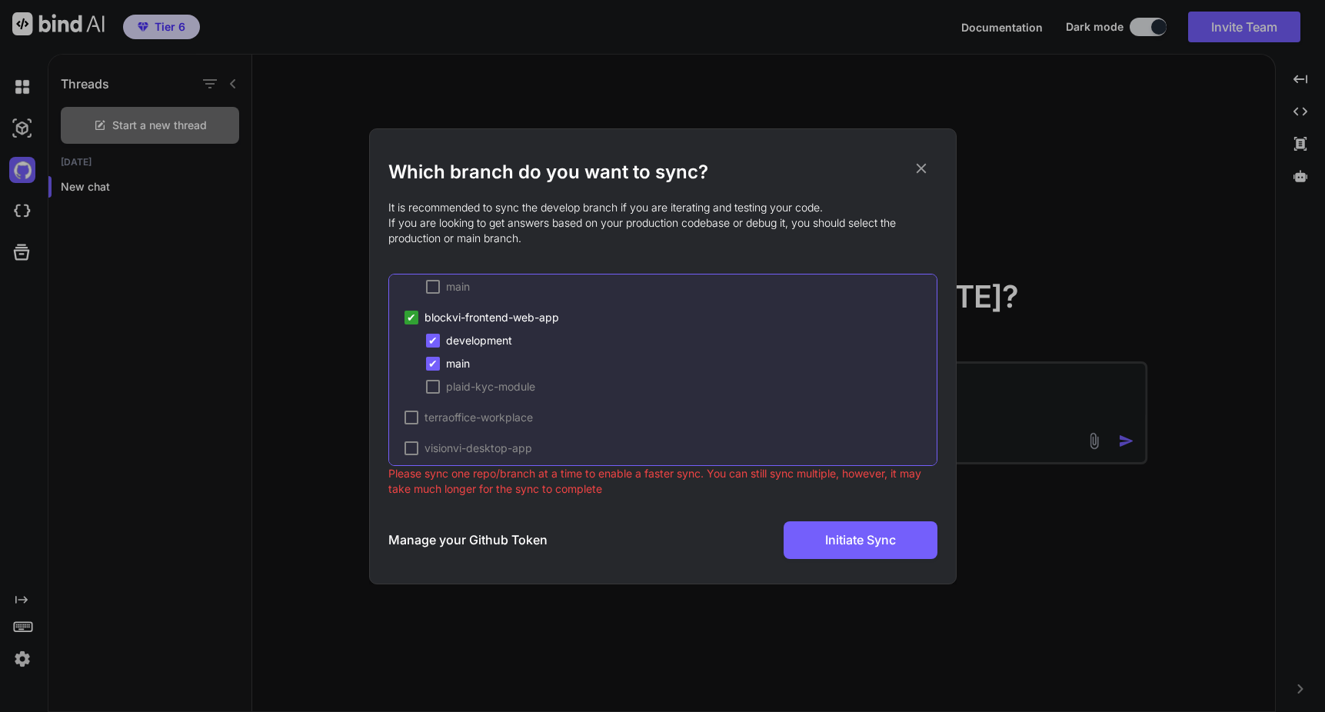
click at [435, 362] on span "✔" at bounding box center [432, 363] width 9 height 15
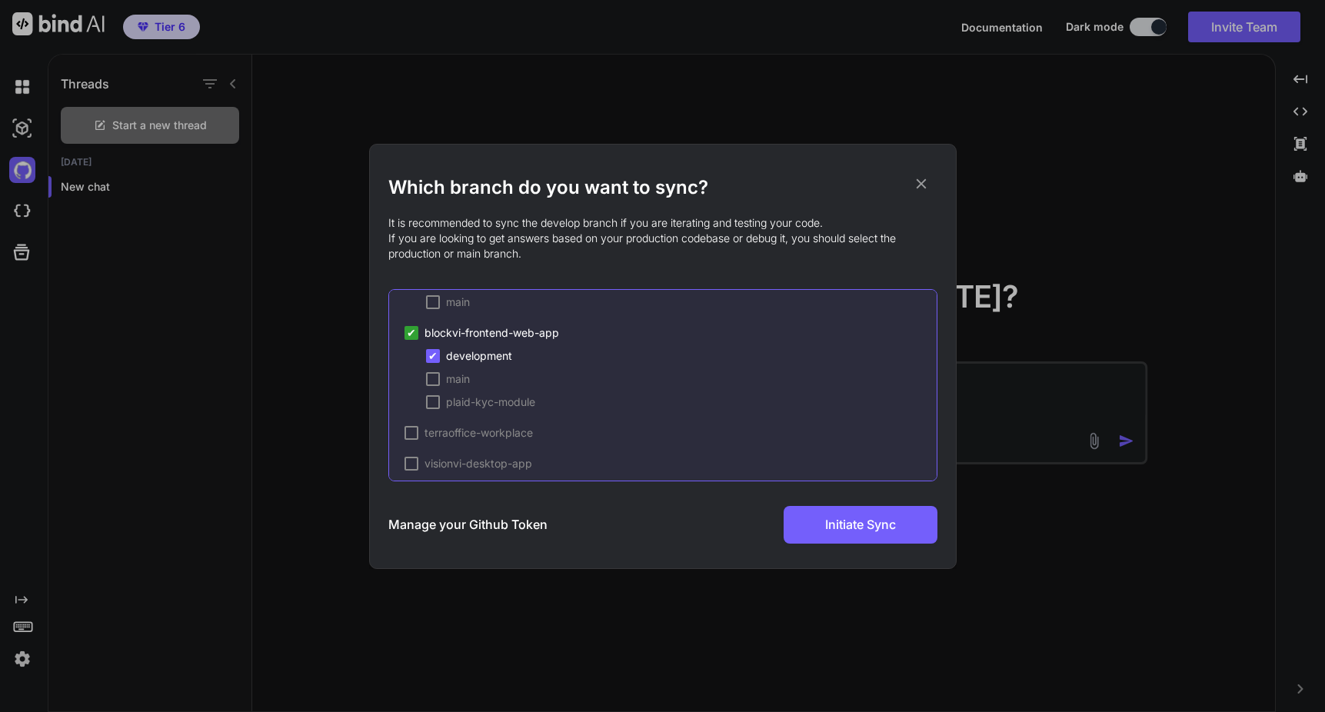
click at [435, 355] on span "✔" at bounding box center [432, 355] width 9 height 15
click at [416, 336] on div at bounding box center [412, 333] width 14 height 14
click at [712, 520] on div "Manage your Github Token Initiate Sync" at bounding box center [662, 525] width 549 height 38
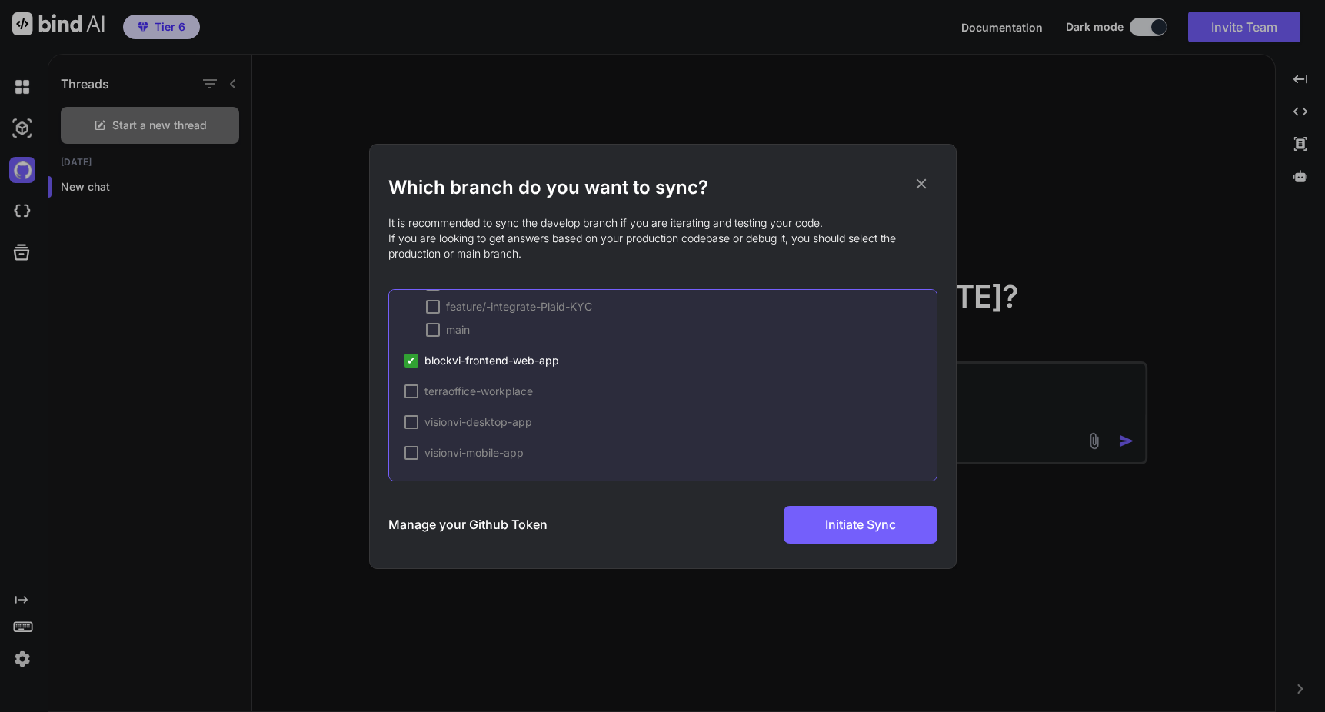
click at [417, 358] on div "✔" at bounding box center [412, 361] width 14 height 14
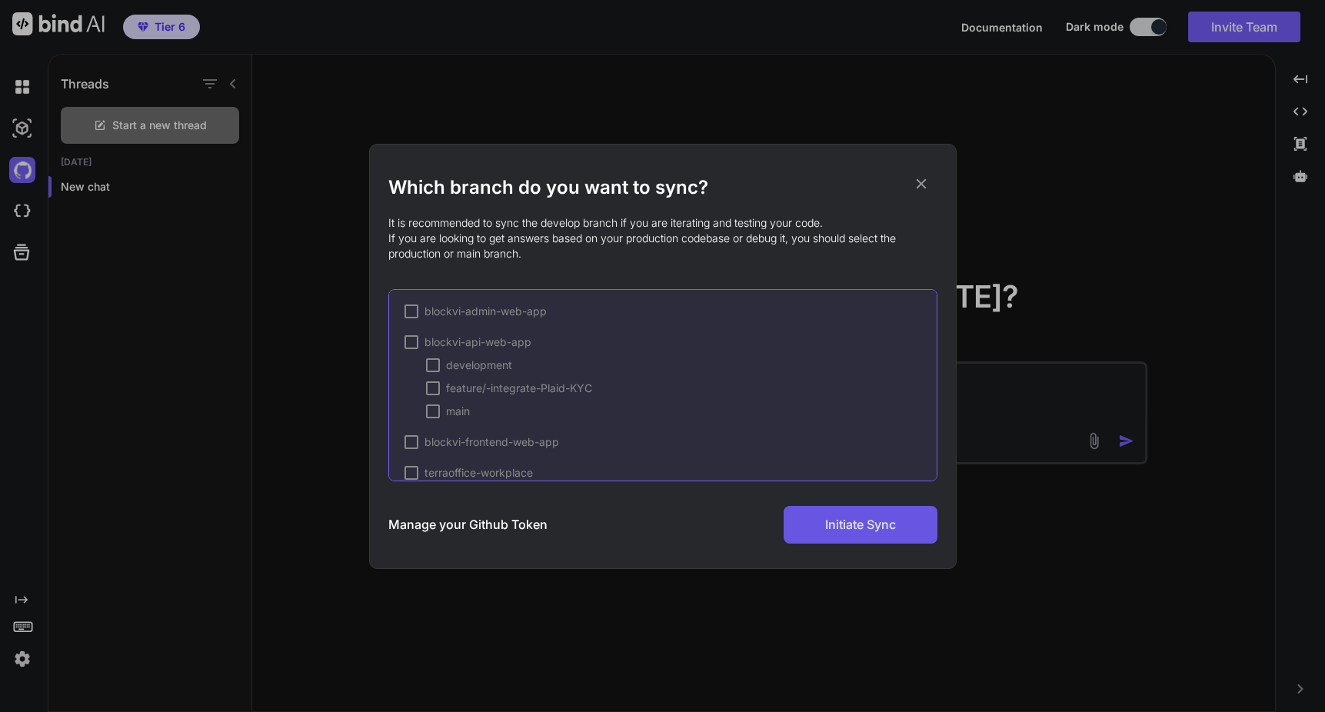
scroll to position [0, 0]
click at [415, 308] on div at bounding box center [412, 312] width 14 height 14
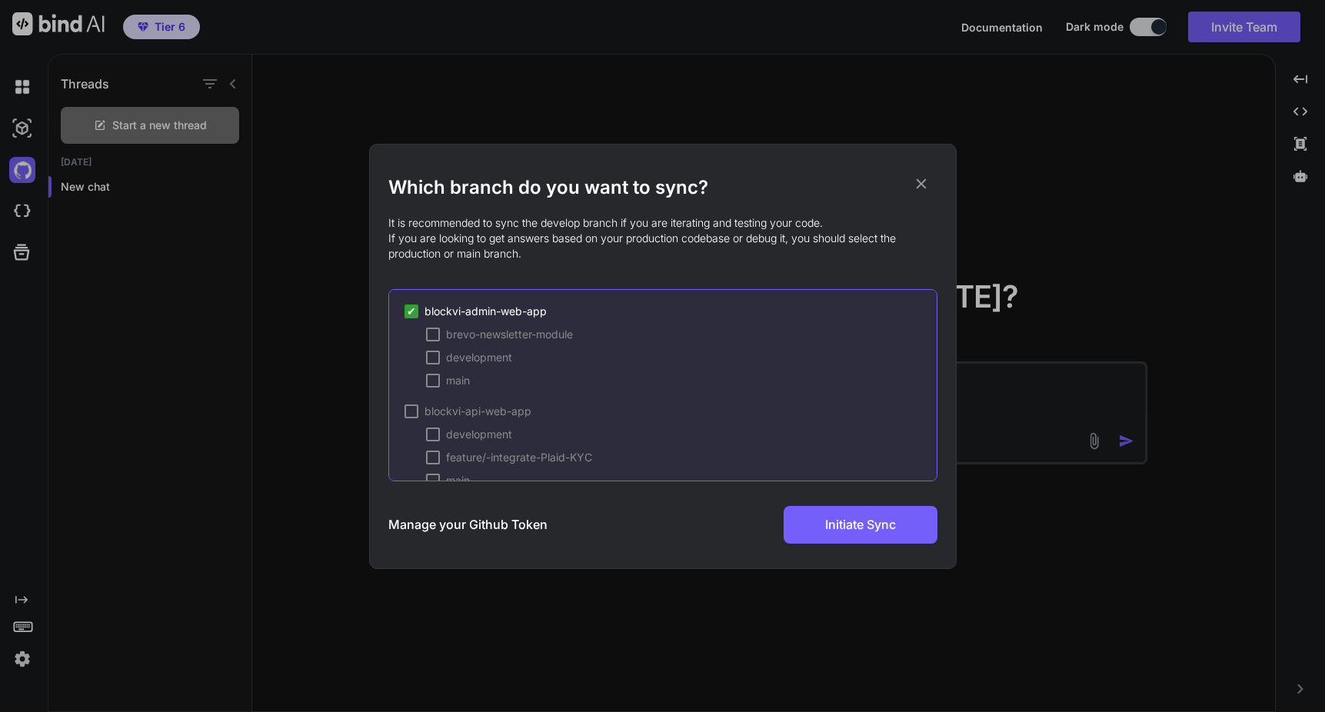
click at [417, 308] on div "✔" at bounding box center [412, 312] width 14 height 14
click at [417, 308] on div at bounding box center [412, 312] width 14 height 14
click at [447, 337] on span "blockvi-api-web-app" at bounding box center [478, 342] width 107 height 15
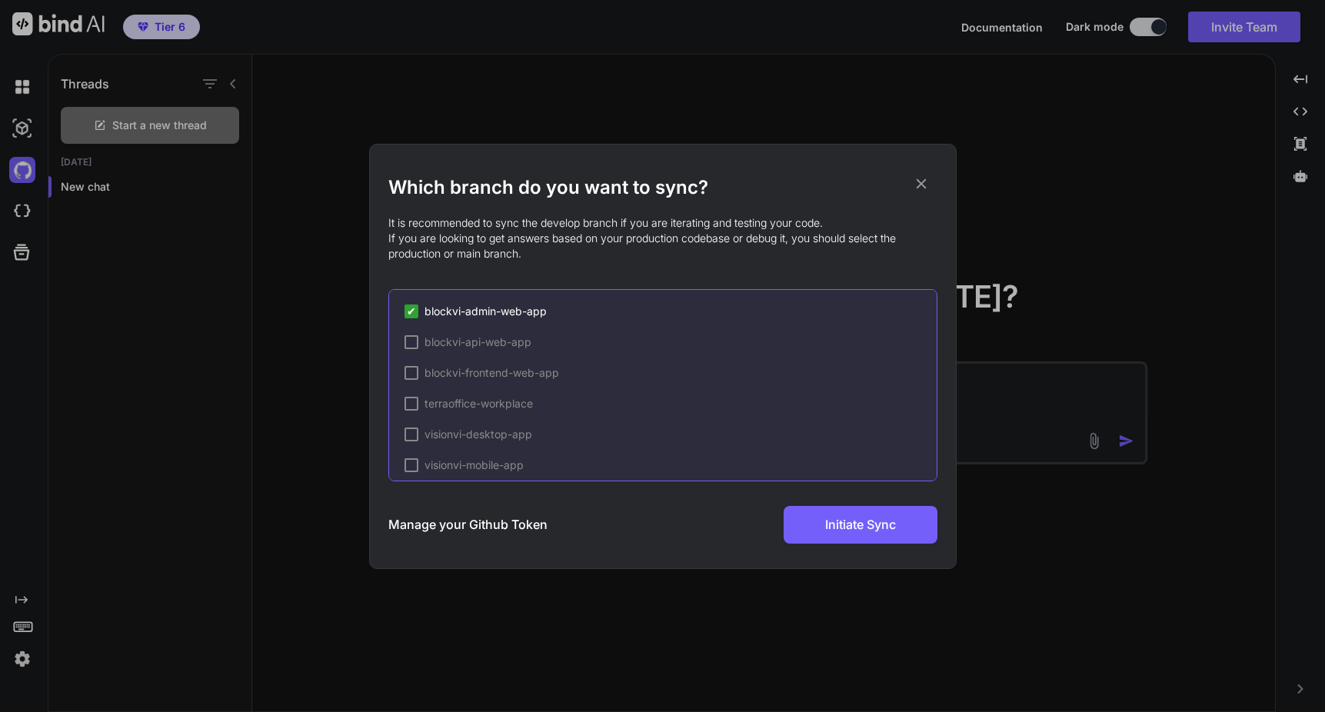
click at [412, 341] on div at bounding box center [412, 342] width 14 height 14
click at [439, 341] on span "blockvi-api-web-app" at bounding box center [478, 342] width 107 height 15
click at [415, 340] on span "✔" at bounding box center [411, 342] width 9 height 15
click at [412, 308] on span "✔" at bounding box center [411, 311] width 9 height 15
click at [434, 309] on span "blockvi-admin-web-app" at bounding box center [486, 311] width 122 height 15
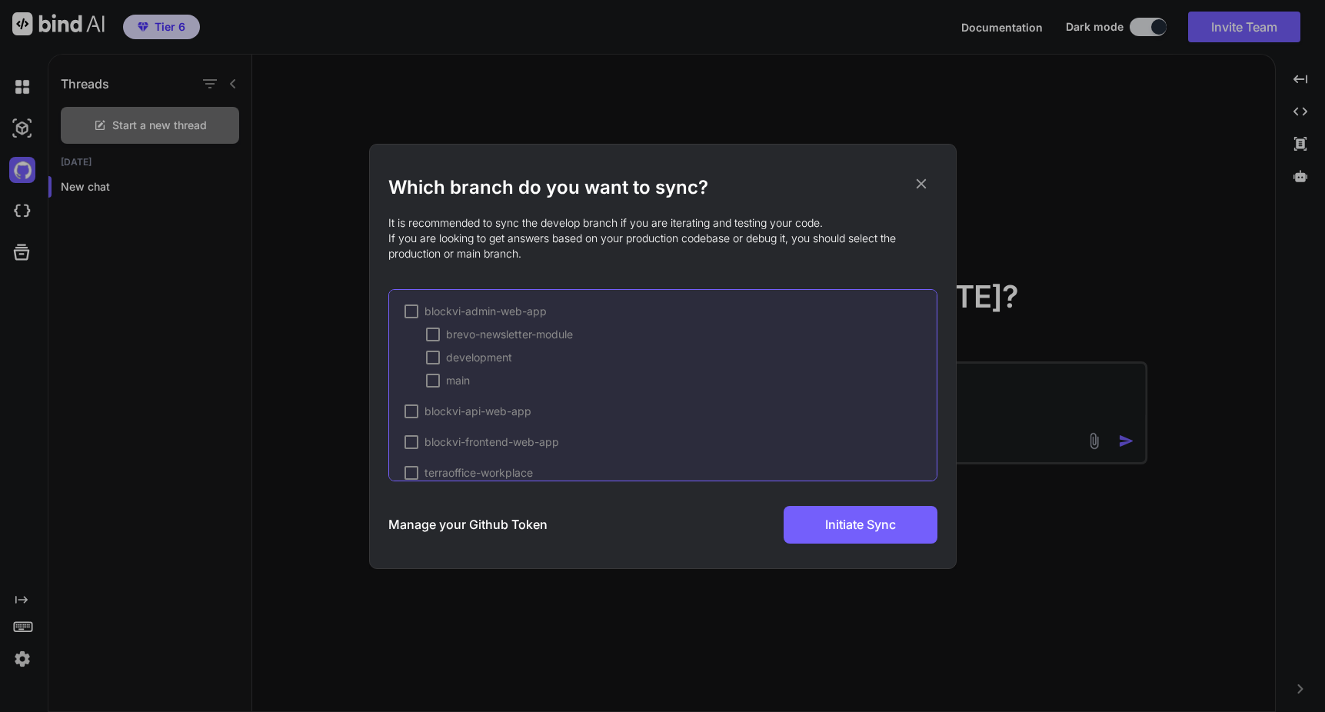
click at [415, 311] on div at bounding box center [412, 312] width 14 height 14
click at [415, 312] on span "✔" at bounding box center [411, 311] width 9 height 15
click at [415, 312] on div at bounding box center [412, 312] width 14 height 14
click at [439, 314] on span "blockvi-admin-web-app" at bounding box center [486, 311] width 122 height 15
click at [428, 313] on span "blockvi-admin-web-app" at bounding box center [486, 311] width 122 height 15
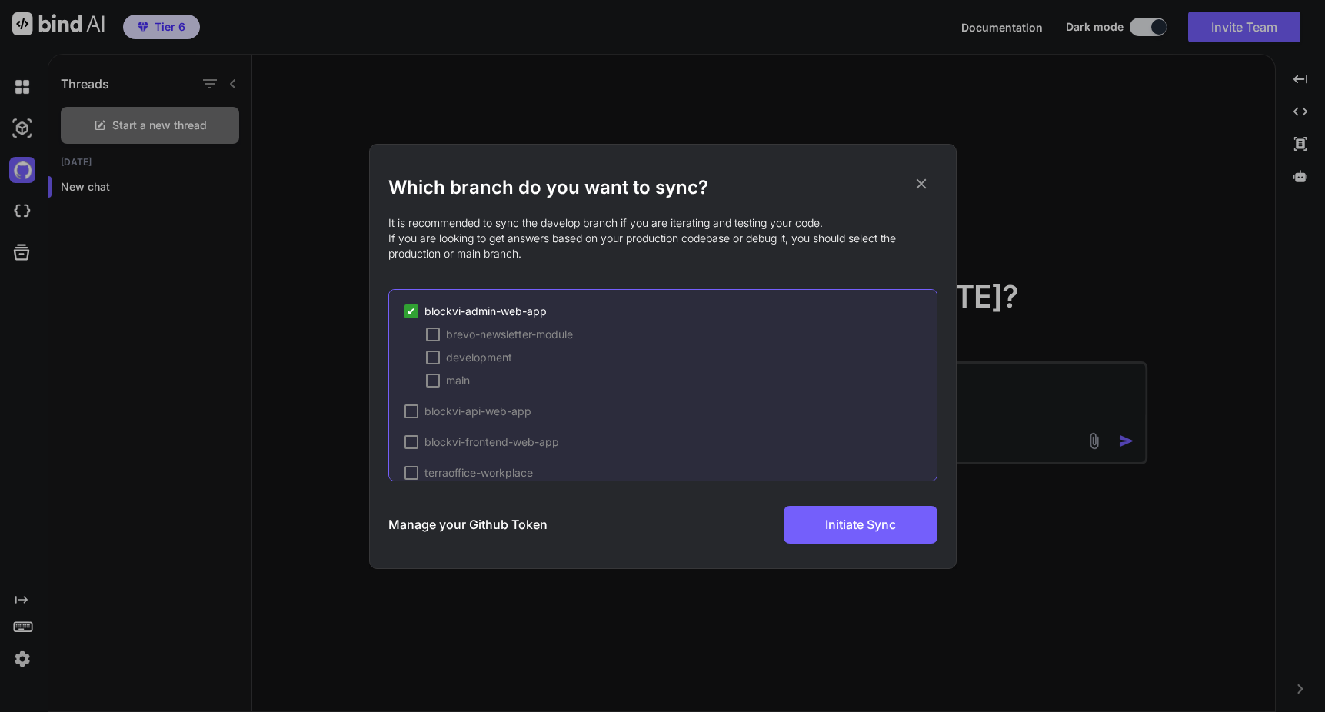
click at [432, 361] on div at bounding box center [433, 358] width 14 height 14
click at [843, 528] on span "Initiate Sync" at bounding box center [860, 524] width 71 height 18
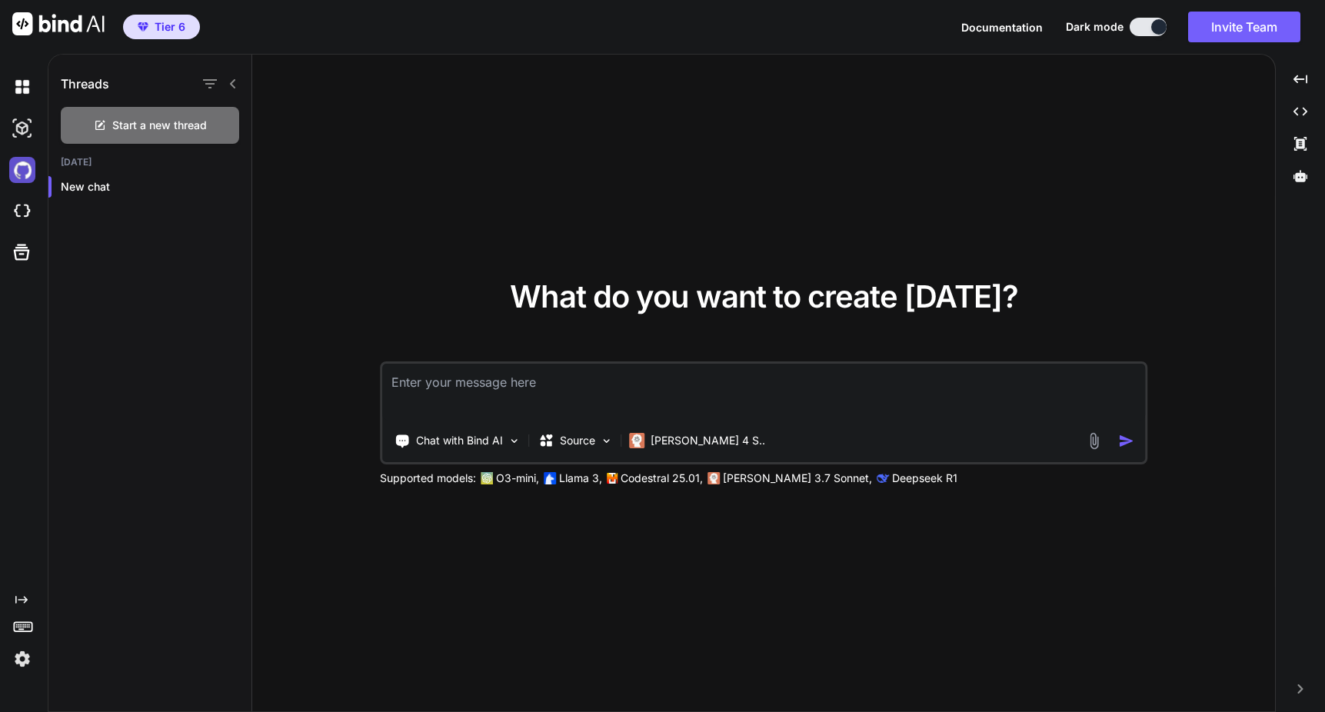
click at [21, 174] on img at bounding box center [22, 170] width 26 height 26
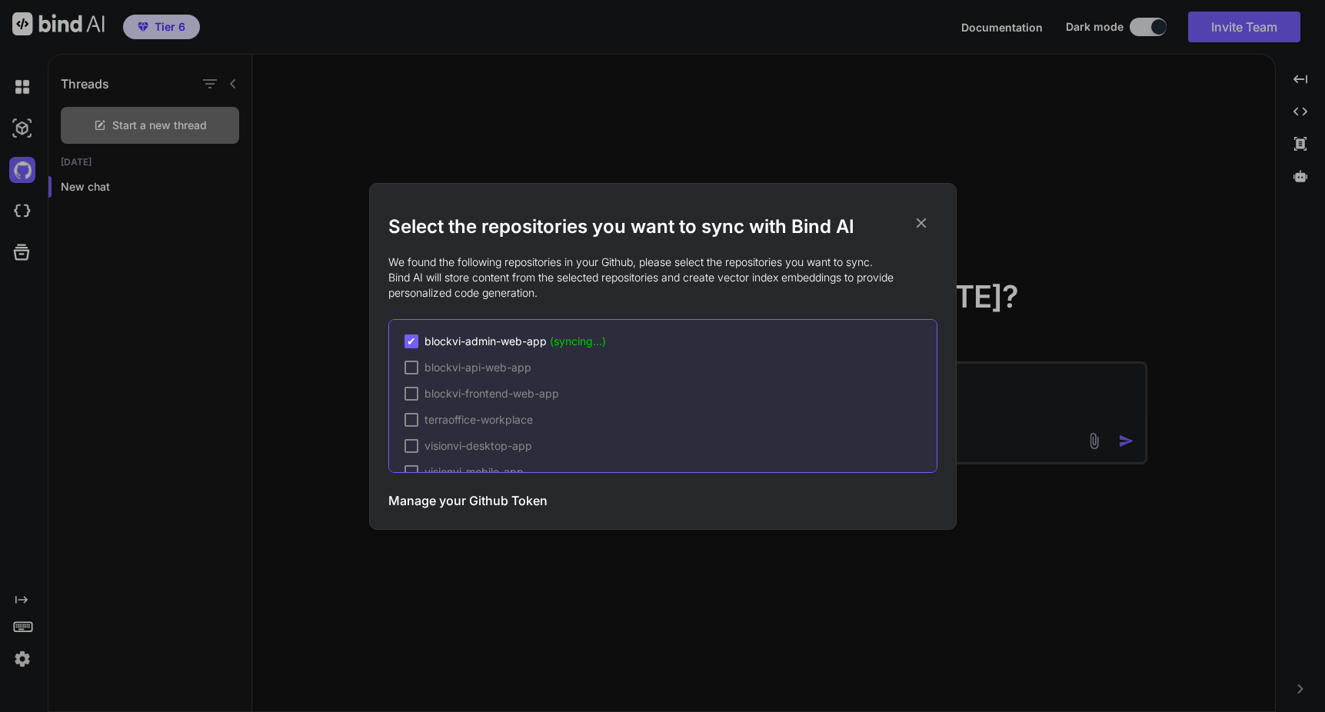
click at [22, 656] on div "Select the repositories you want to sync with Bind AI We found the following re…" at bounding box center [662, 356] width 1325 height 712
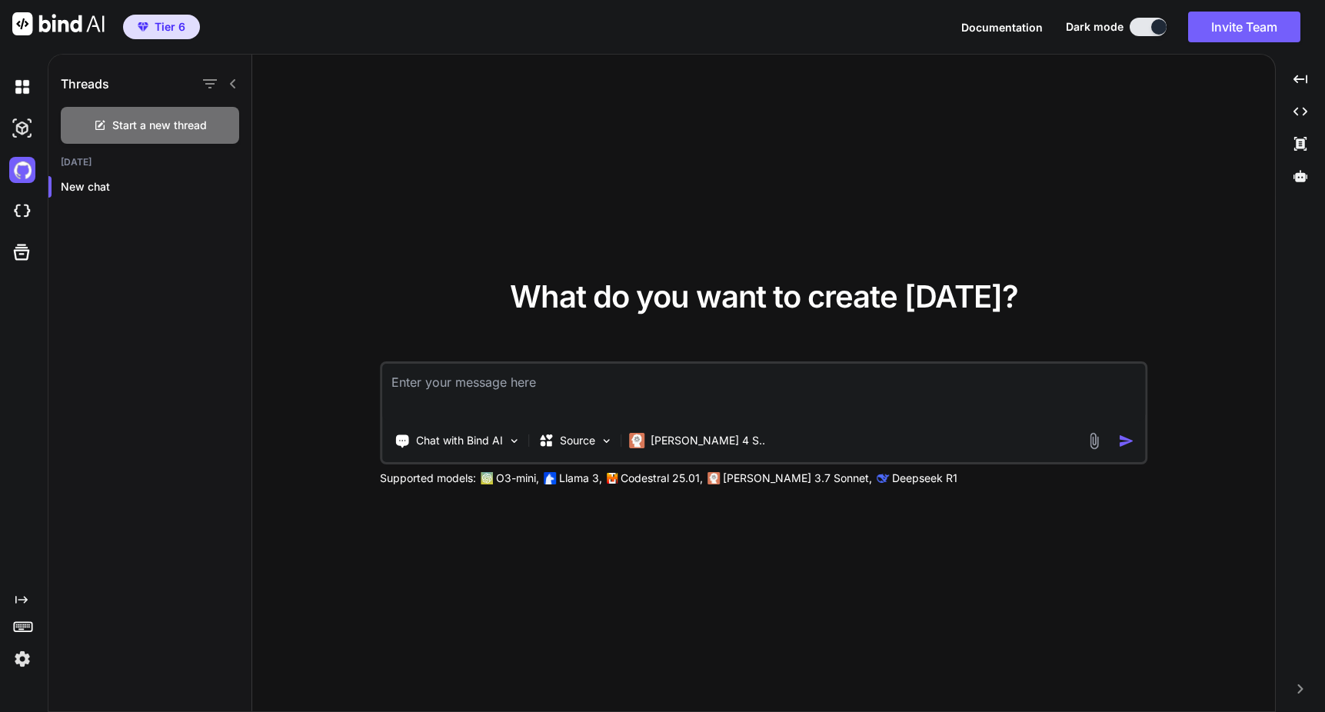
click at [22, 651] on img at bounding box center [22, 659] width 26 height 26
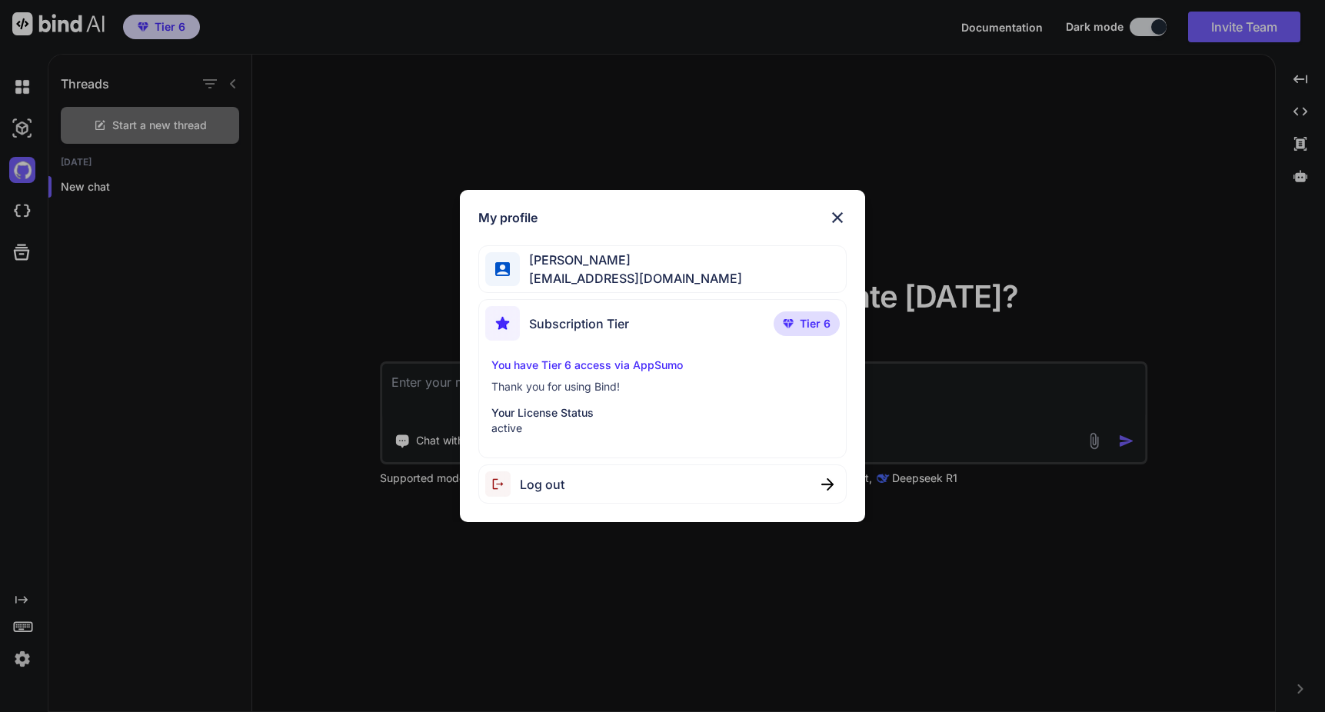
click at [841, 212] on img at bounding box center [837, 217] width 18 height 18
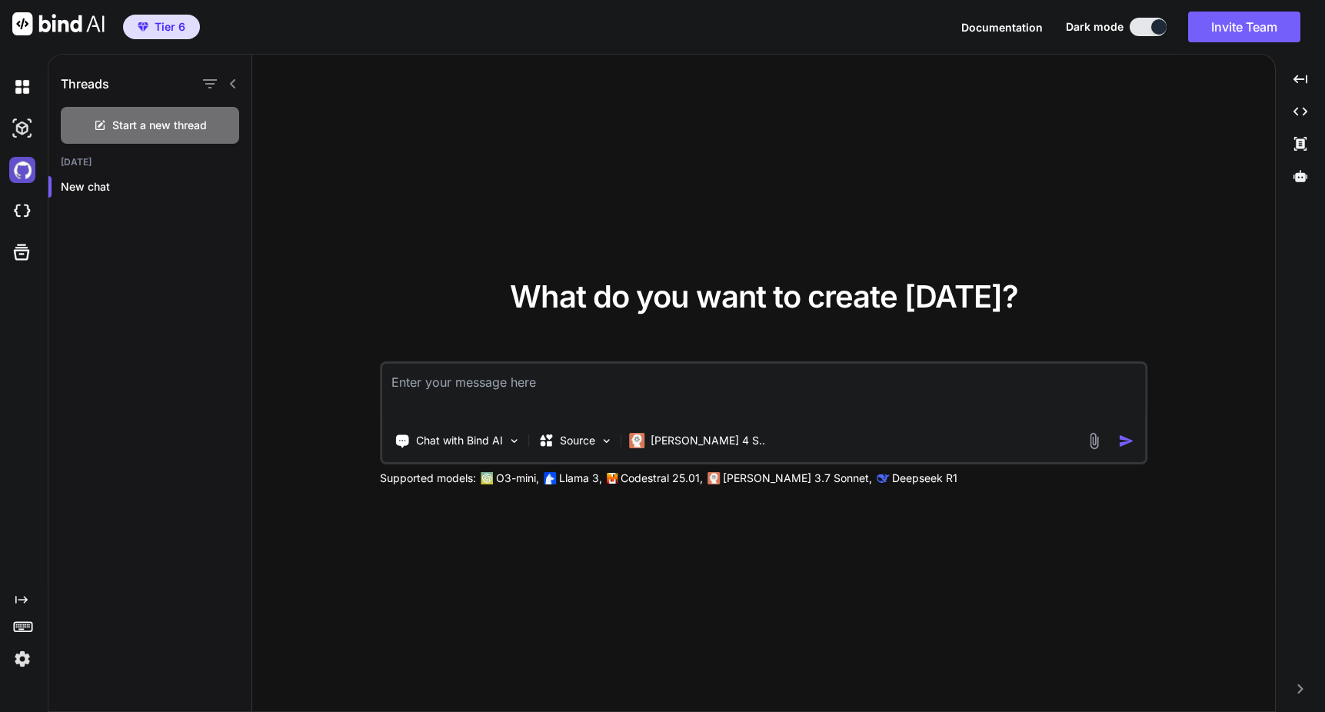
click at [21, 168] on img at bounding box center [22, 170] width 26 height 26
